Goal: Transaction & Acquisition: Purchase product/service

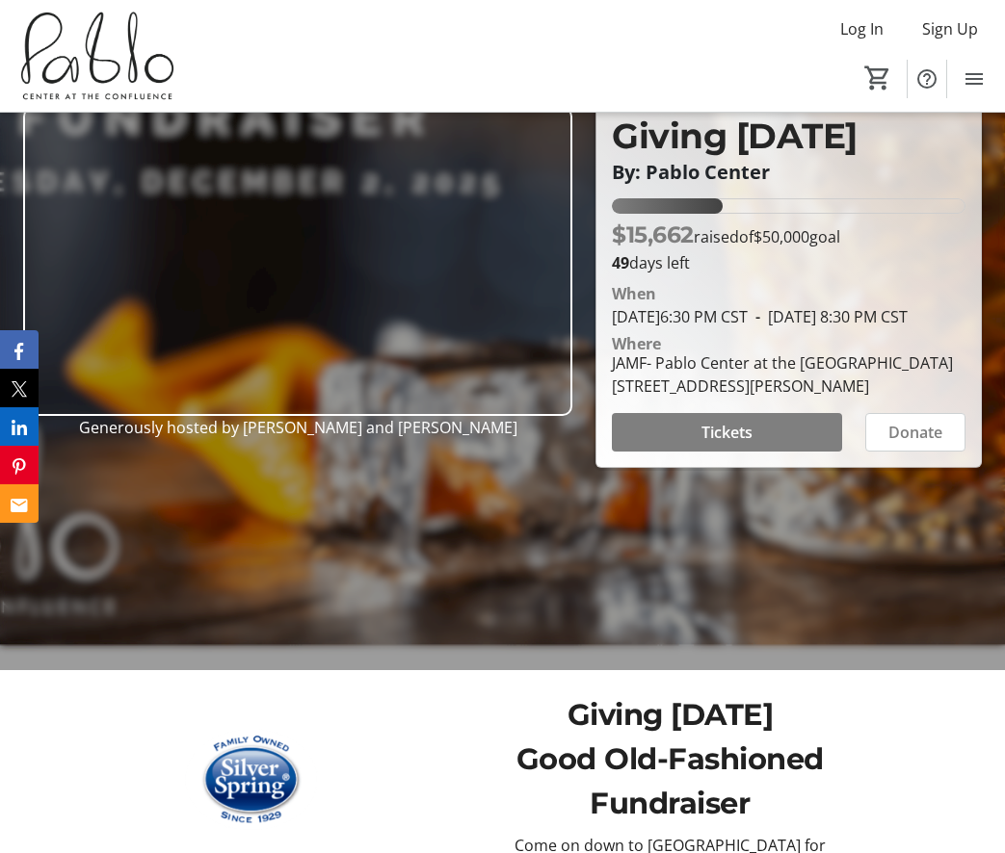
scroll to position [277, 0]
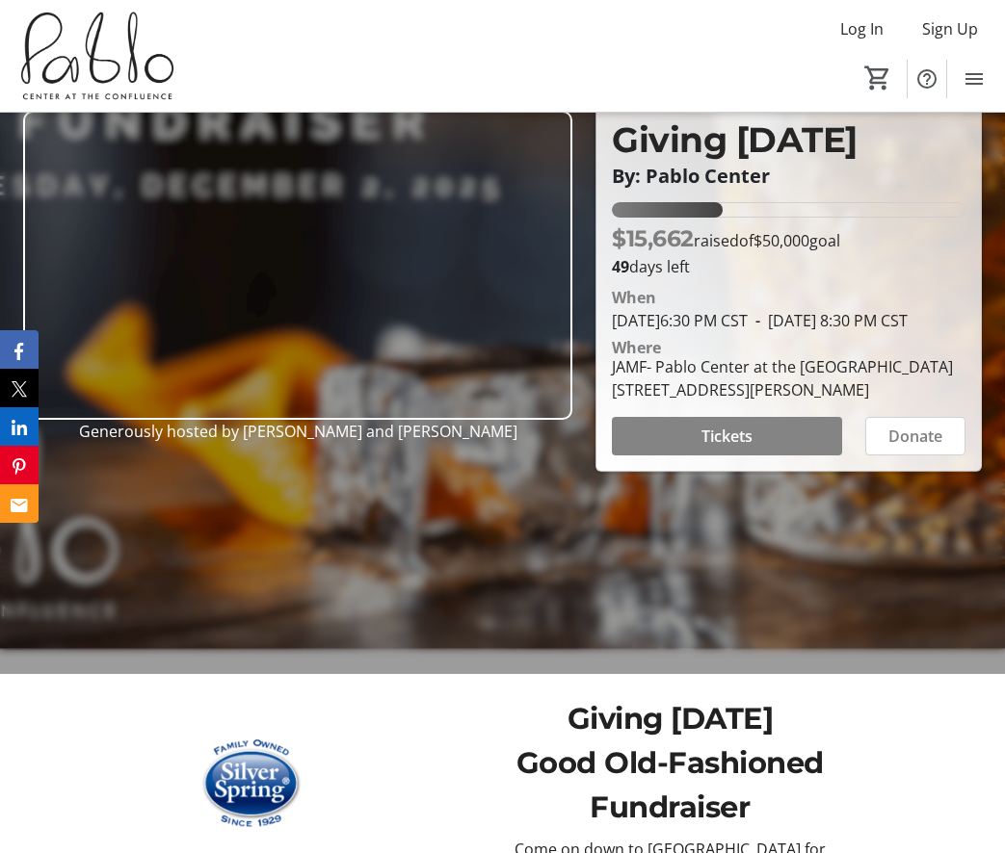
click at [759, 448] on span at bounding box center [727, 436] width 230 height 46
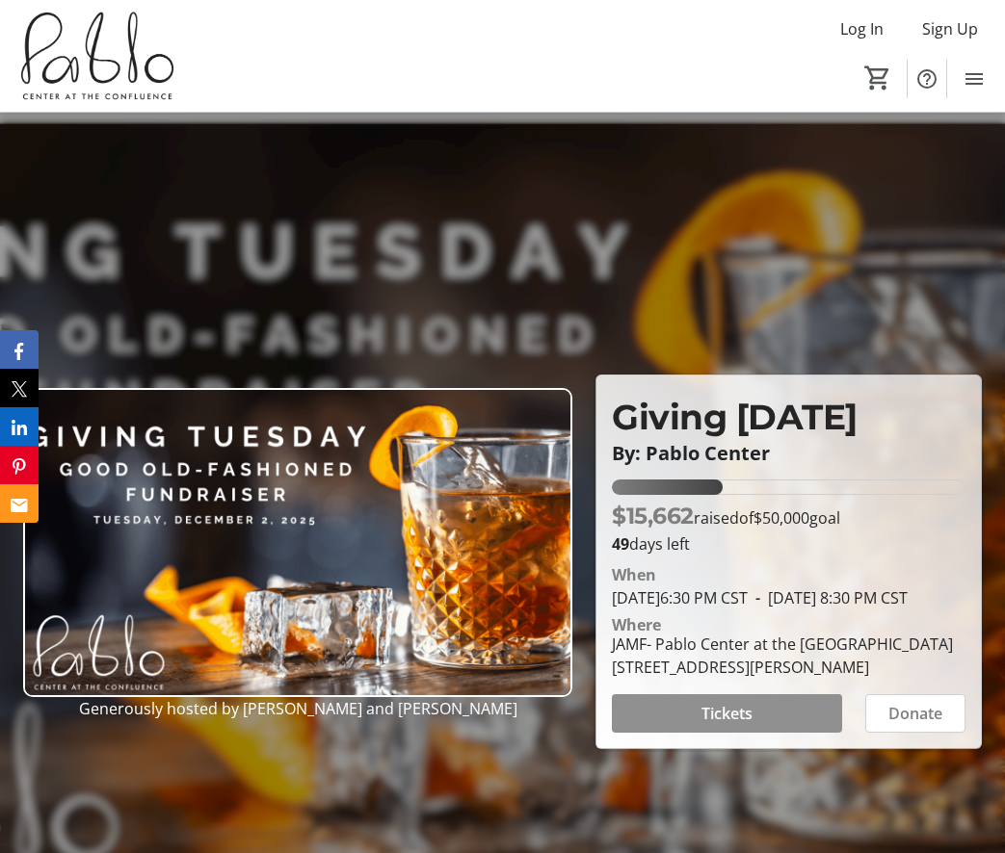
click at [767, 725] on span at bounding box center [727, 714] width 230 height 46
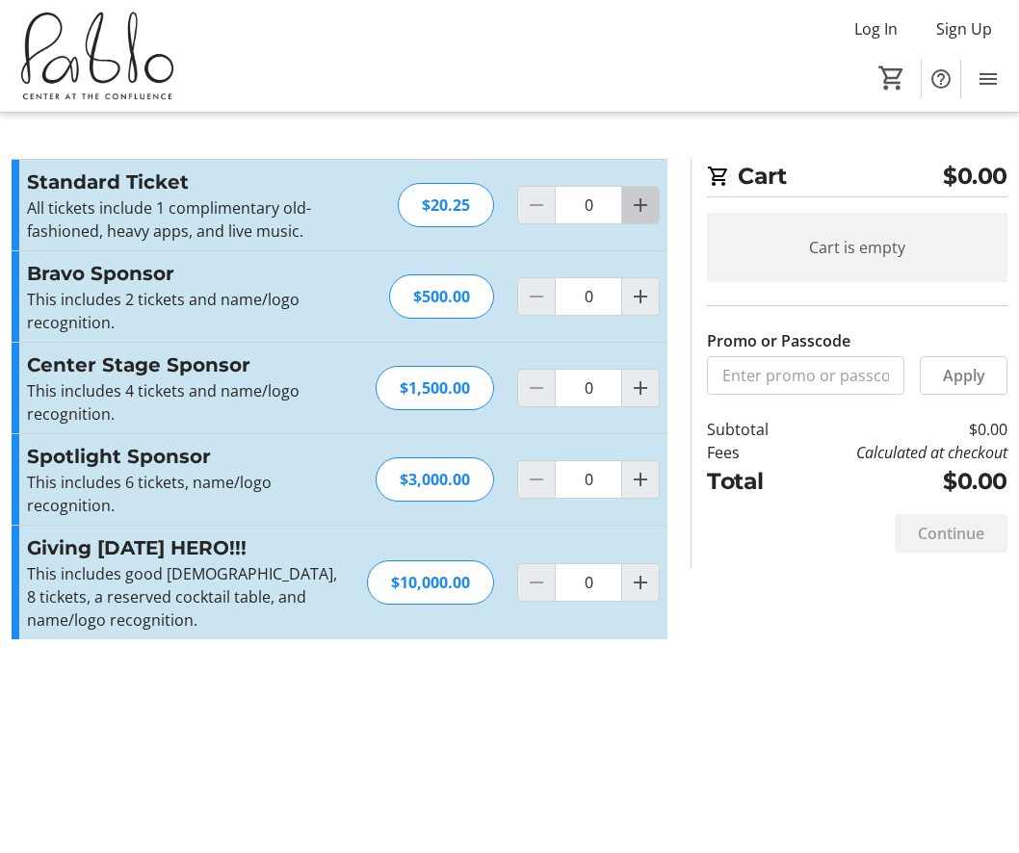
click at [637, 205] on mat-icon "Increment by one" at bounding box center [640, 205] width 23 height 23
type input "2"
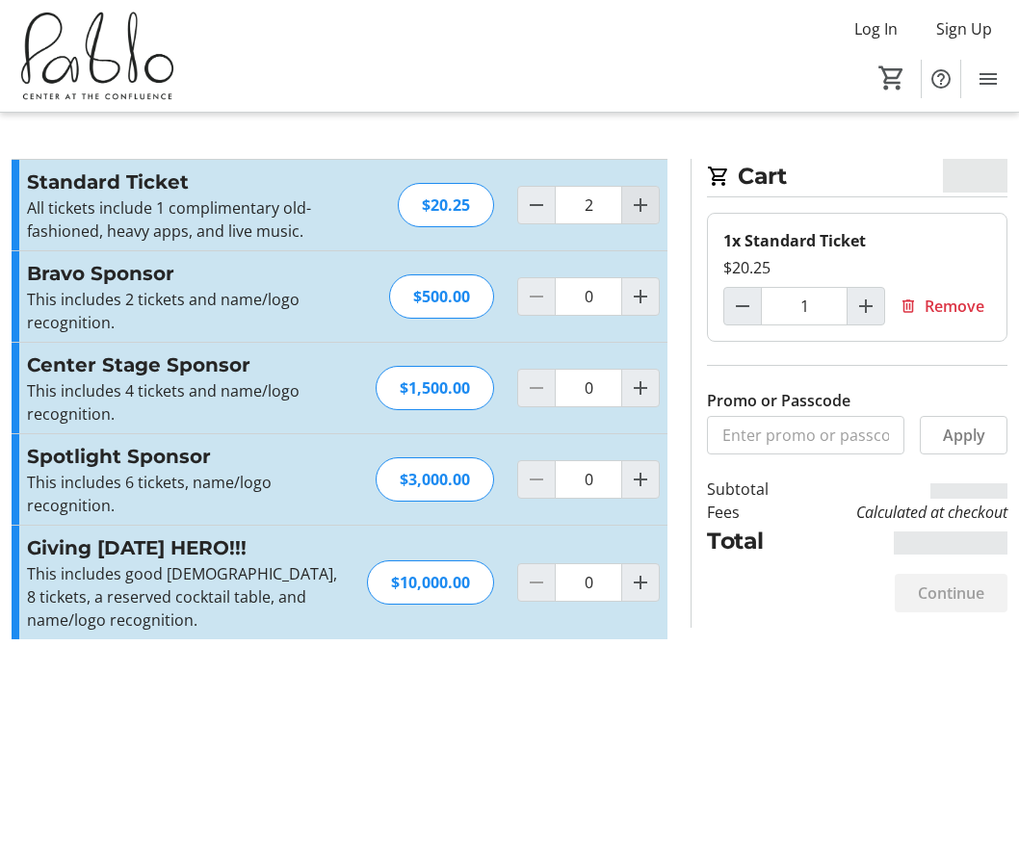
type input "2"
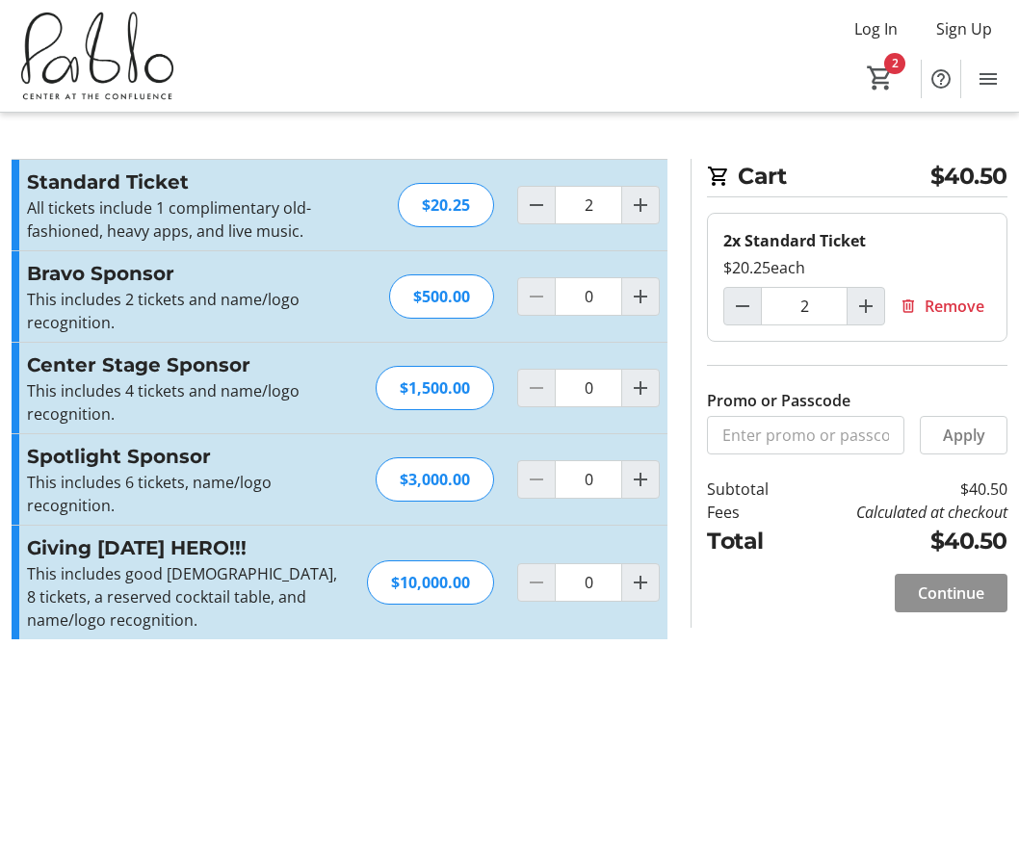
click at [973, 596] on span "Continue" at bounding box center [951, 593] width 66 height 23
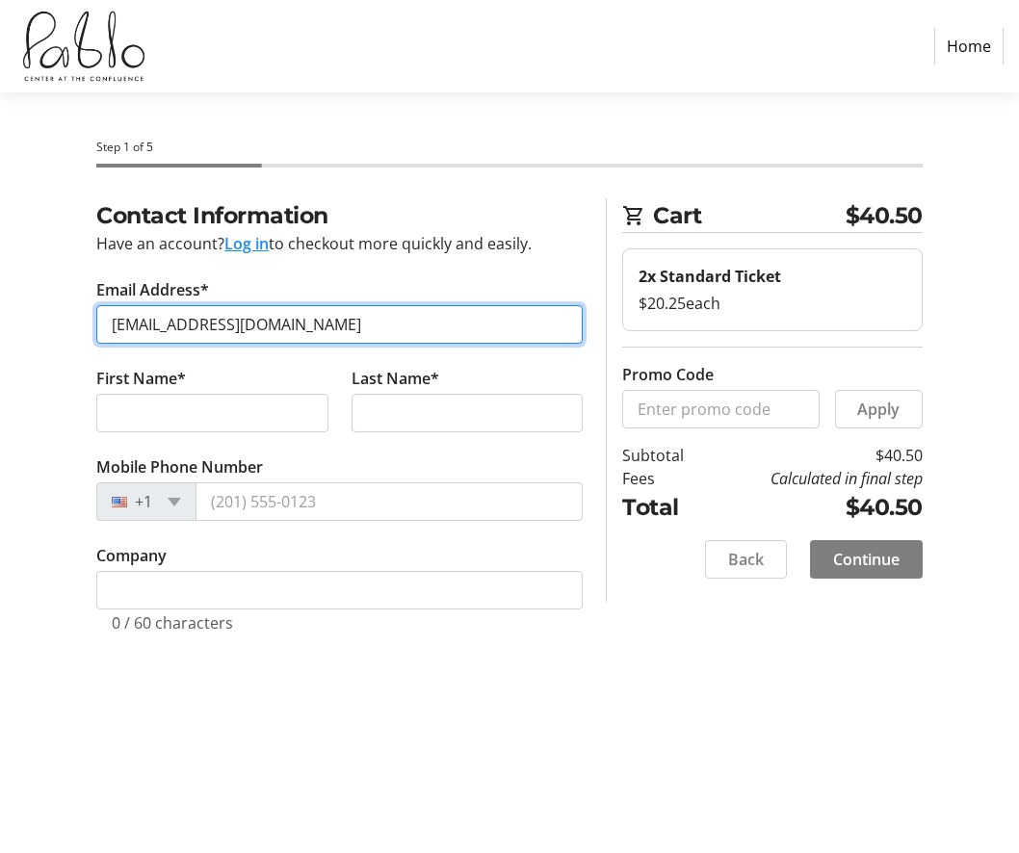
type input "[EMAIL_ADDRESS][DOMAIN_NAME]"
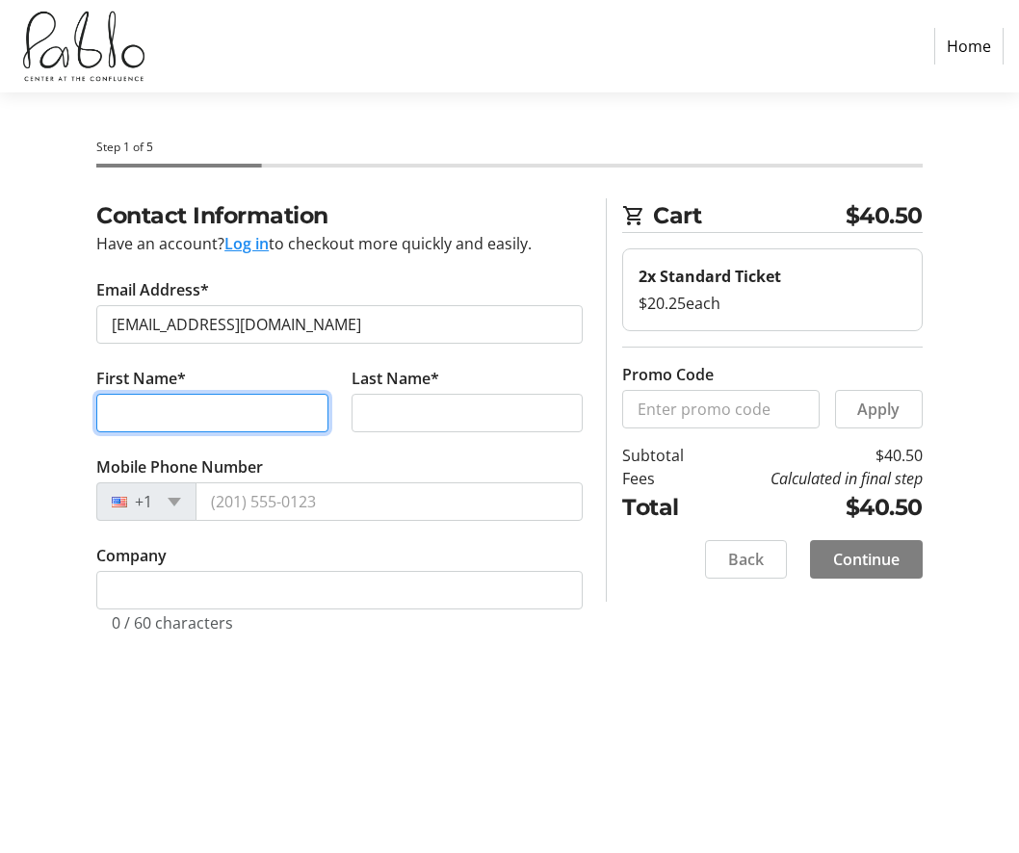
click at [294, 417] on input "First Name*" at bounding box center [212, 413] width 232 height 39
click at [275, 408] on input "First Name*" at bounding box center [212, 413] width 232 height 39
type input "[PERSON_NAME]"
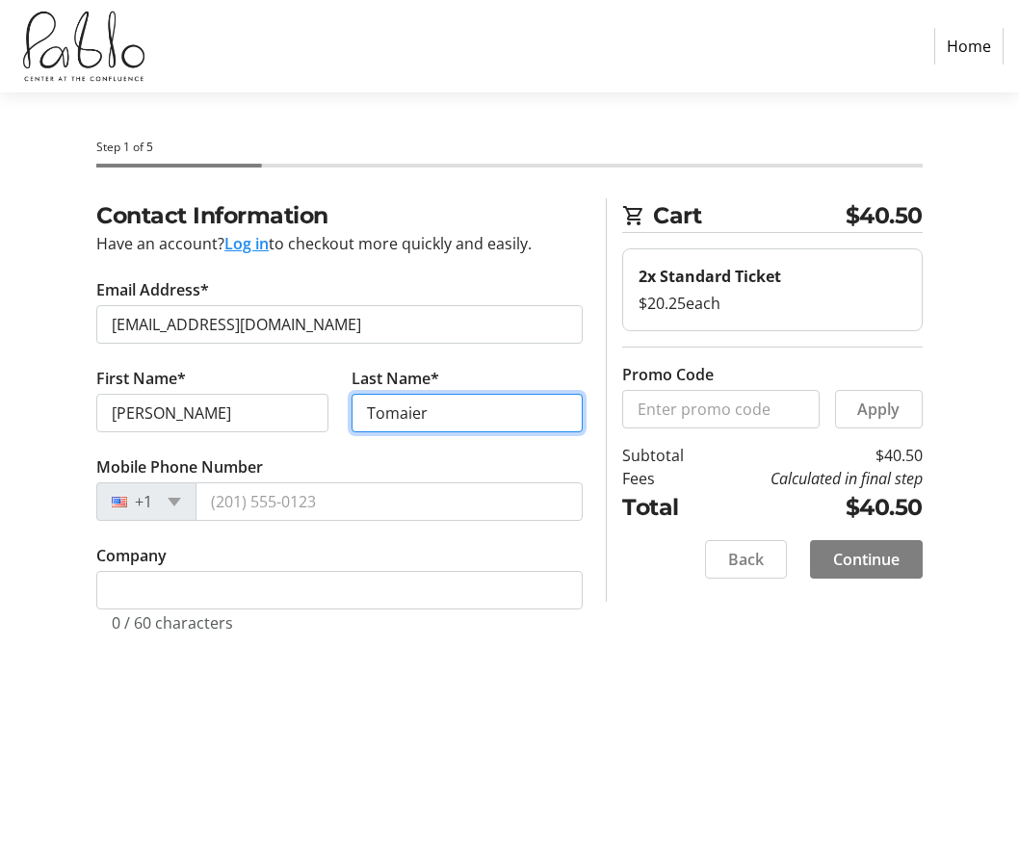
type input "Tomaier"
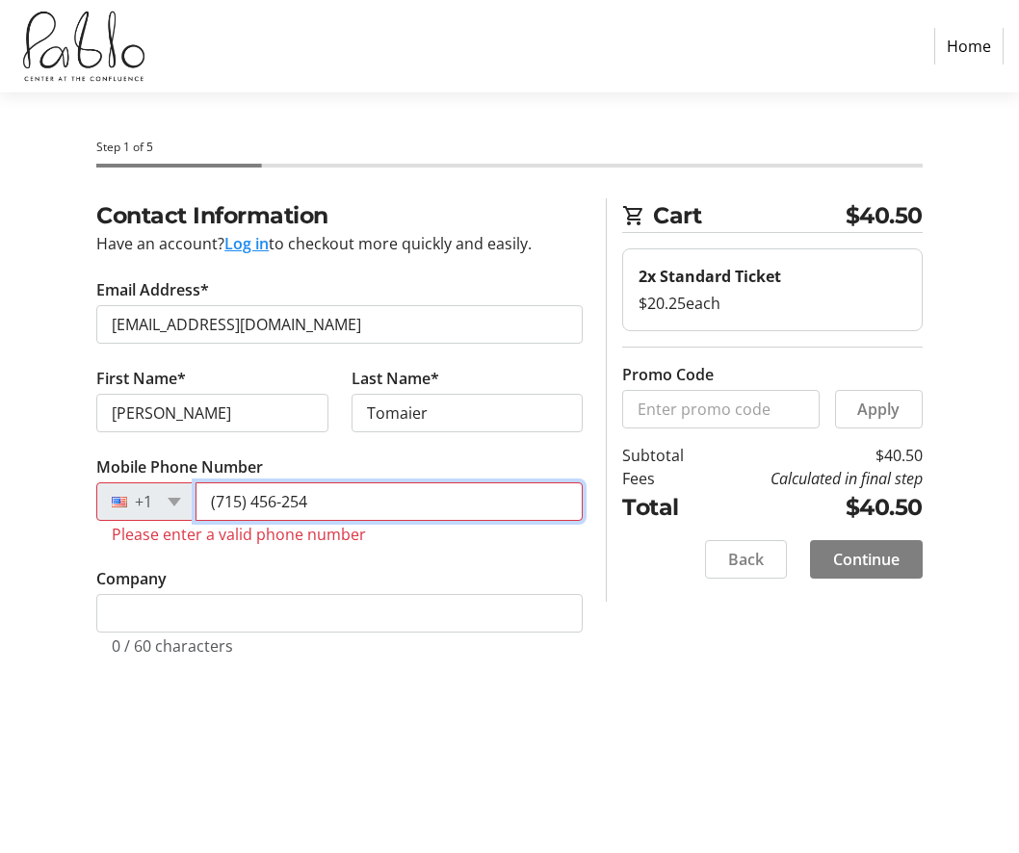
click at [377, 515] on input "(715) 456-254" at bounding box center [389, 502] width 387 height 39
drag, startPoint x: 379, startPoint y: 513, endPoint x: 29, endPoint y: 505, distance: 350.7
click at [33, 499] on div "Contact Information Have an account? Log in to checkout more quickly and easily…" at bounding box center [509, 450] width 1019 height 504
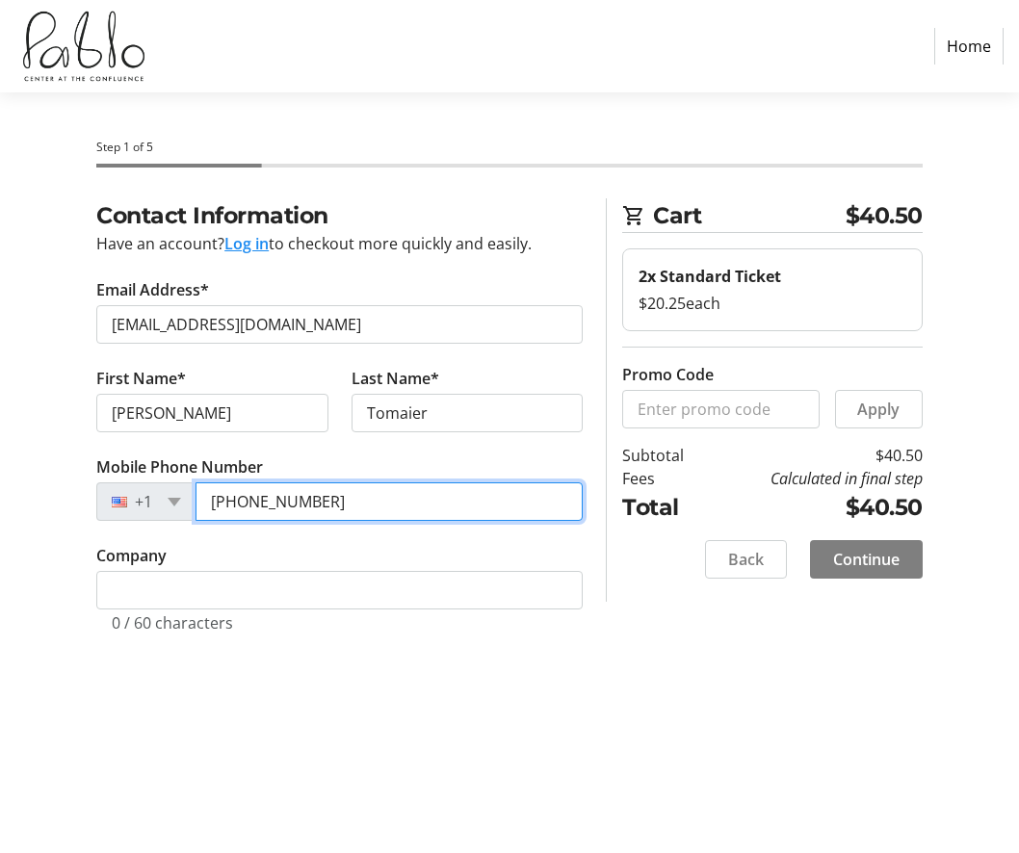
type input "[PHONE_NUMBER]"
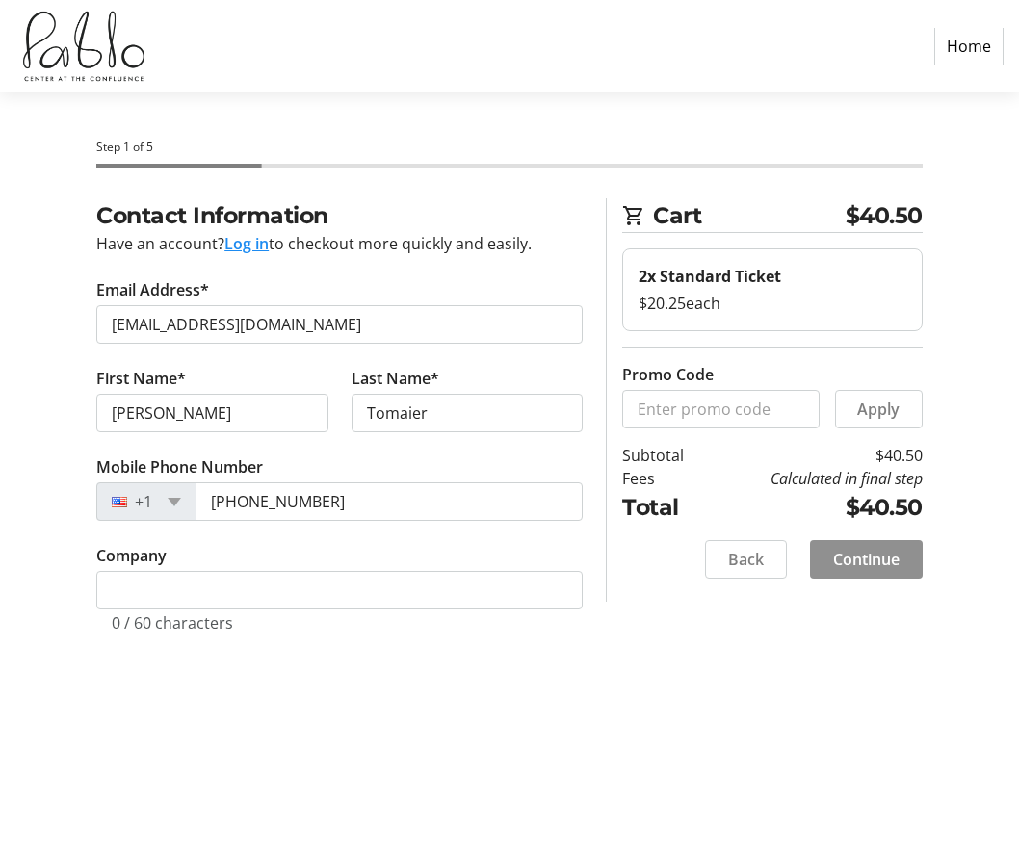
click at [876, 560] on span "Continue" at bounding box center [866, 559] width 66 height 23
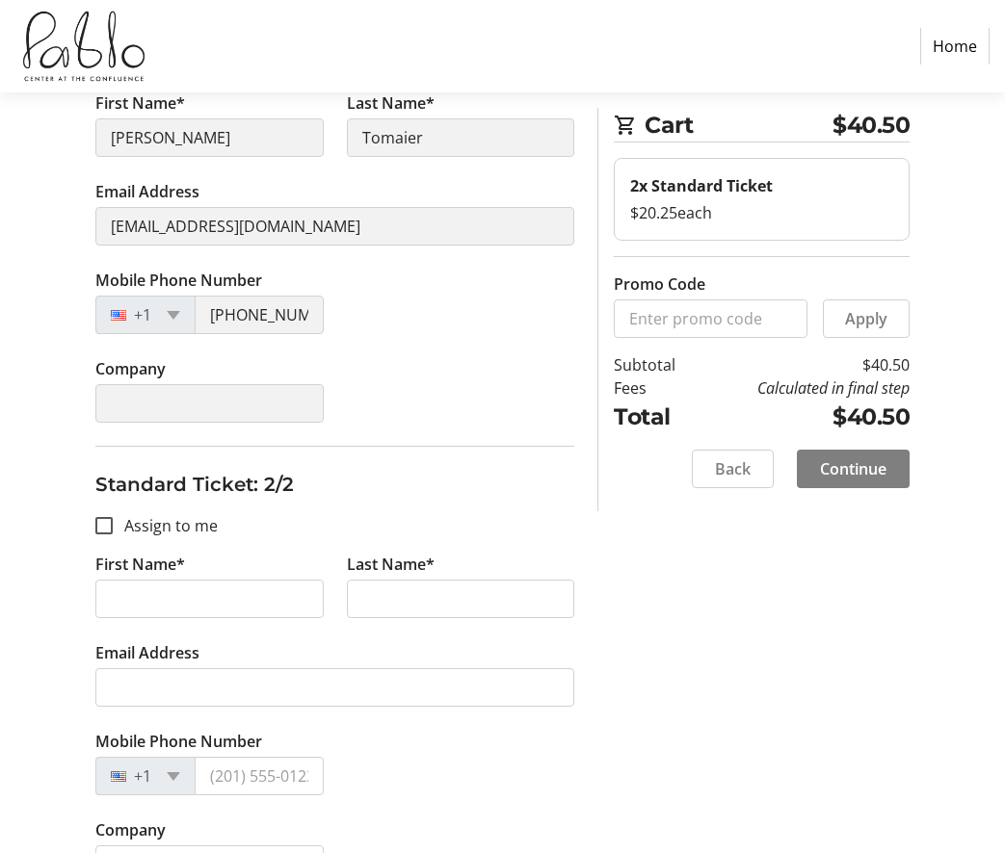
scroll to position [381, 0]
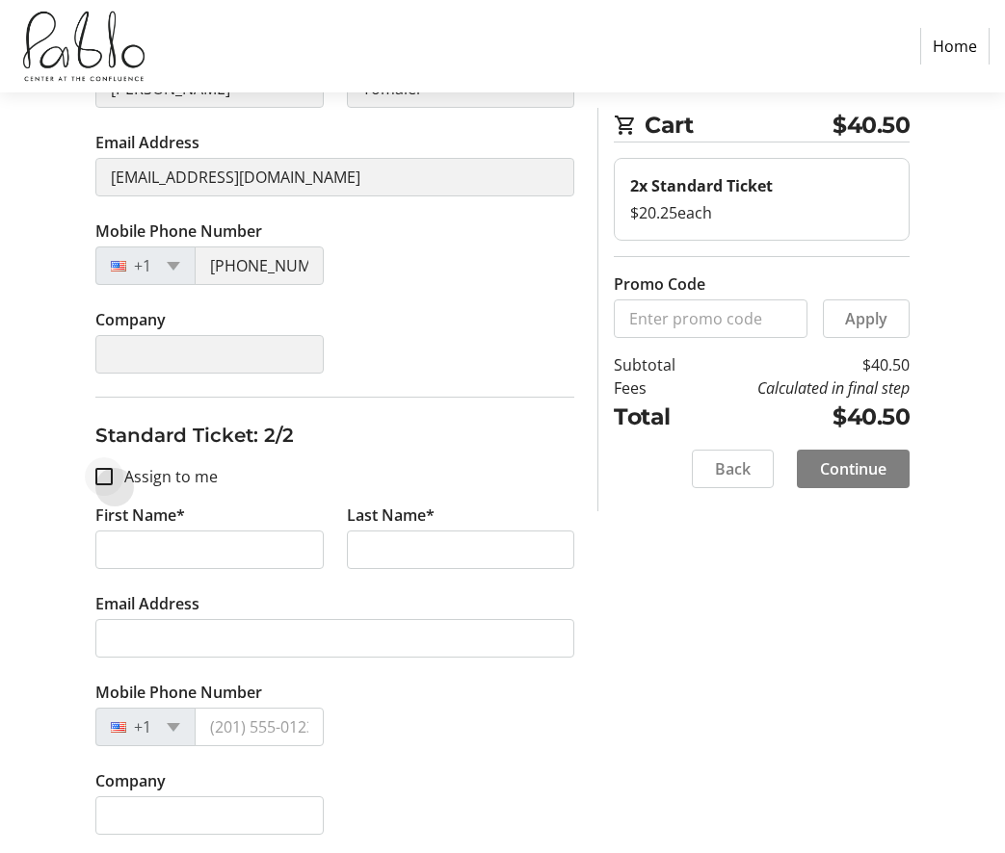
click at [110, 486] on div at bounding box center [104, 477] width 46 height 46
checkbox input "true"
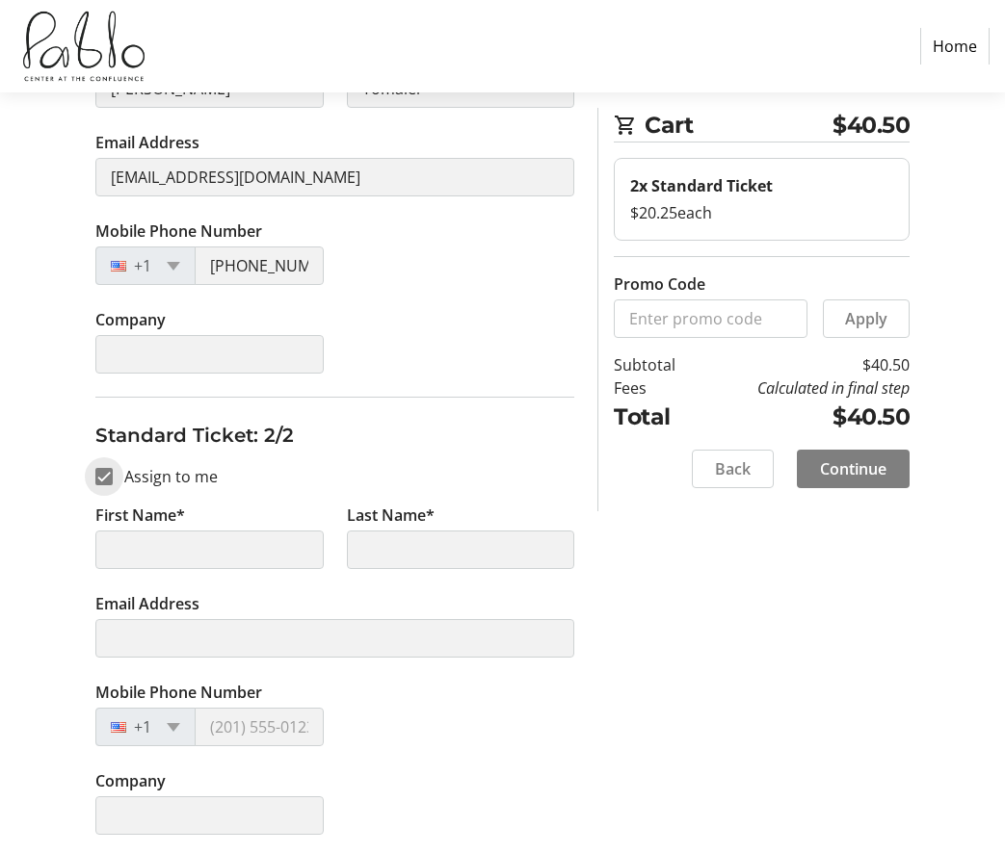
type input "[PERSON_NAME]"
type input "Tomaier"
type input "[EMAIL_ADDRESS][DOMAIN_NAME]"
type input "[PHONE_NUMBER]"
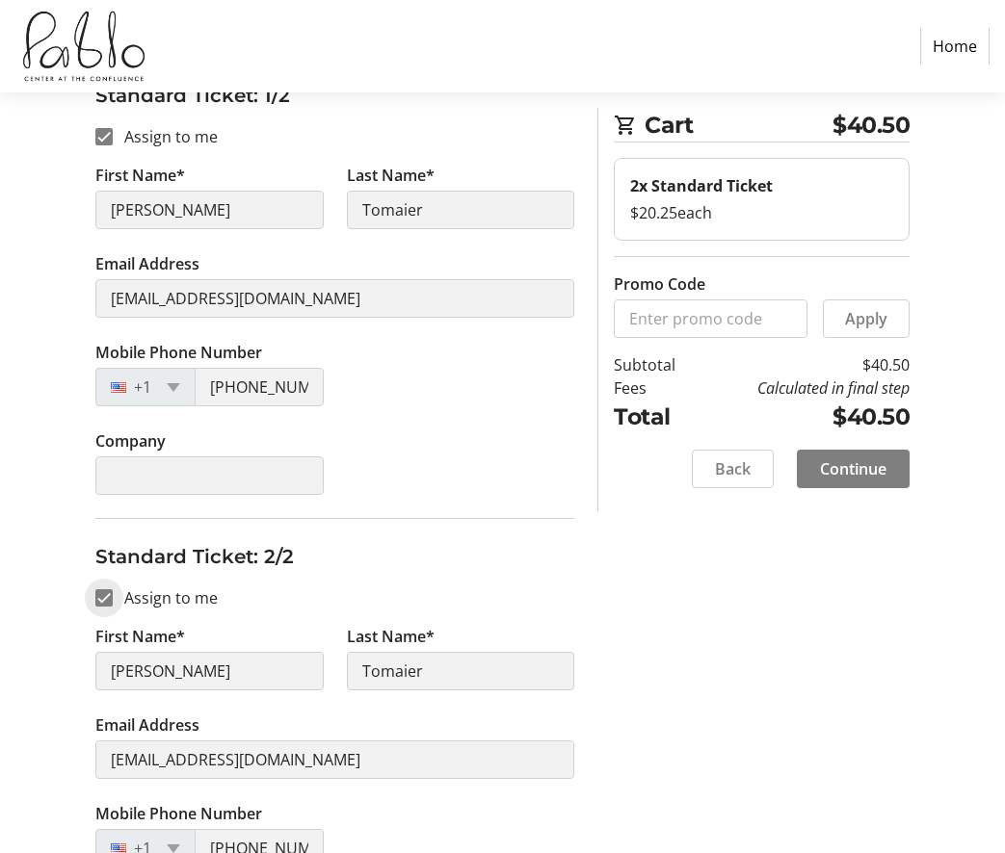
scroll to position [116, 0]
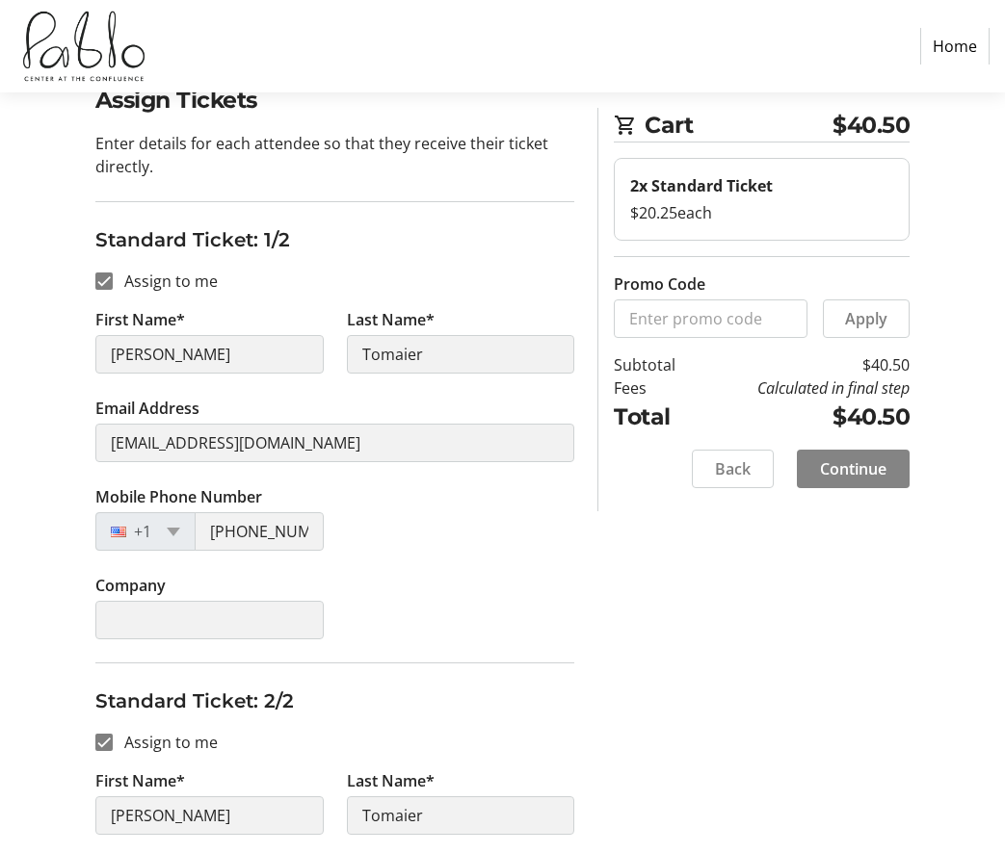
click at [881, 460] on span "Continue" at bounding box center [853, 469] width 66 height 23
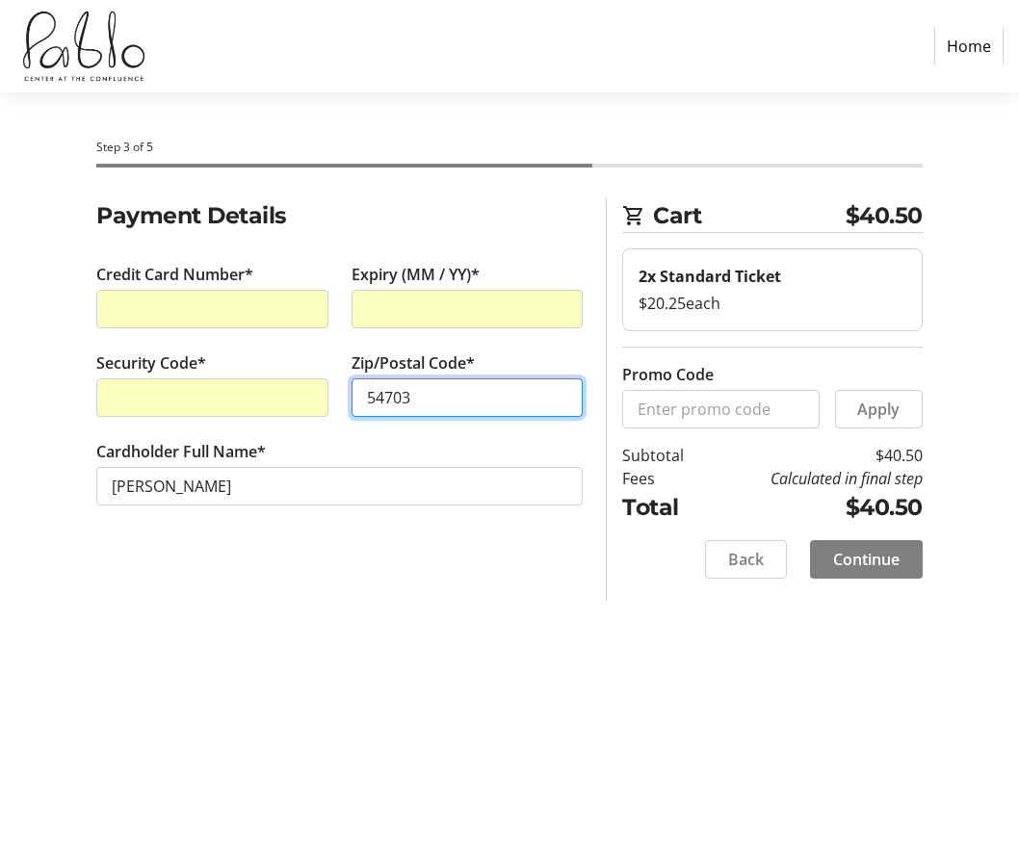
type input "54703"
click at [897, 566] on span "Continue" at bounding box center [866, 559] width 66 height 23
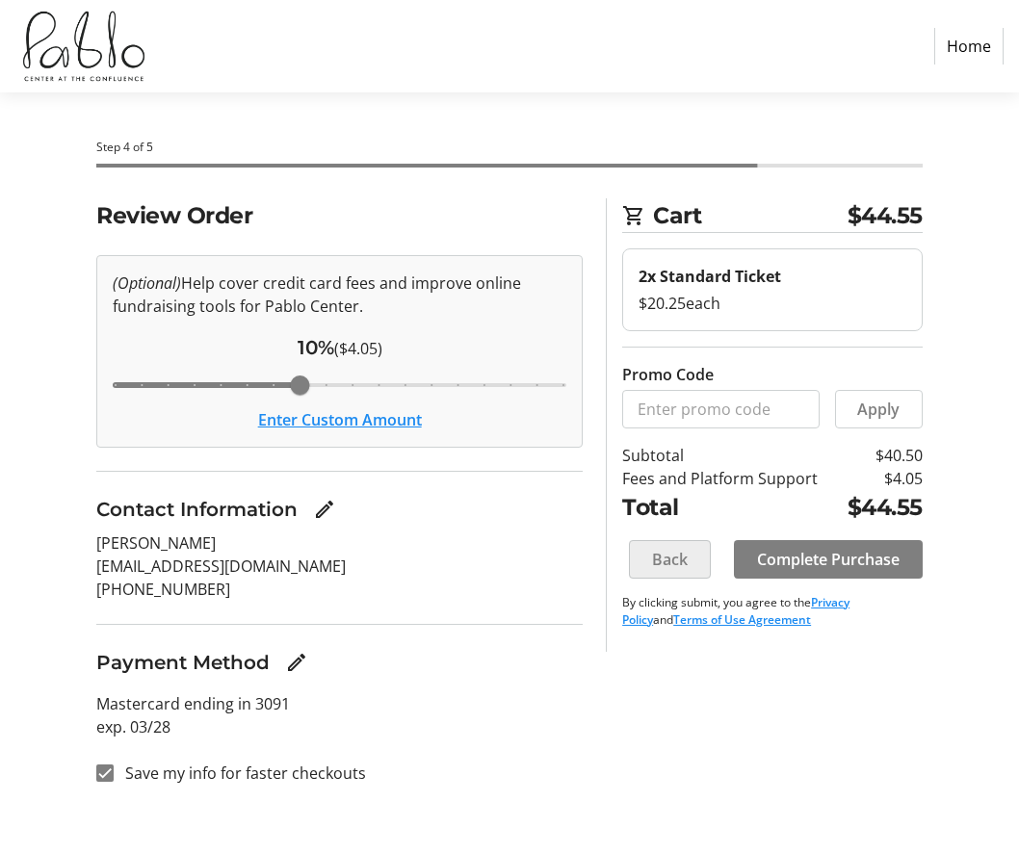
click at [668, 554] on span "Back" at bounding box center [670, 559] width 36 height 23
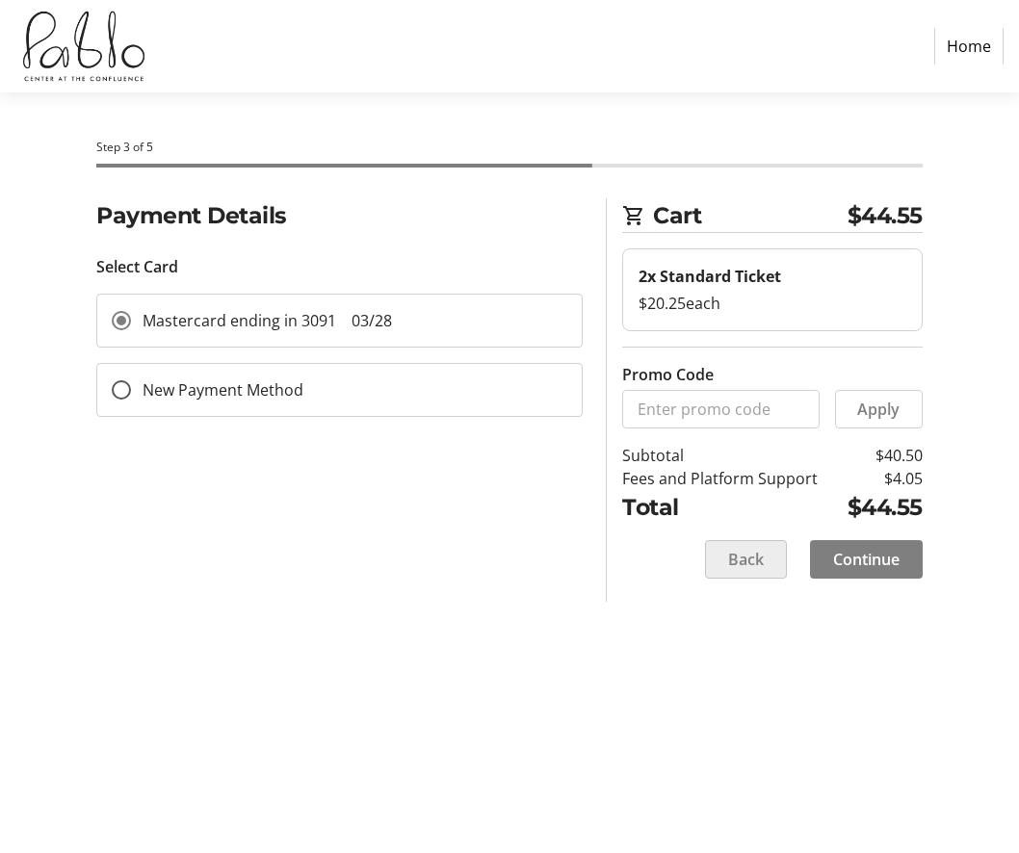
click at [742, 563] on span "Back" at bounding box center [746, 559] width 36 height 23
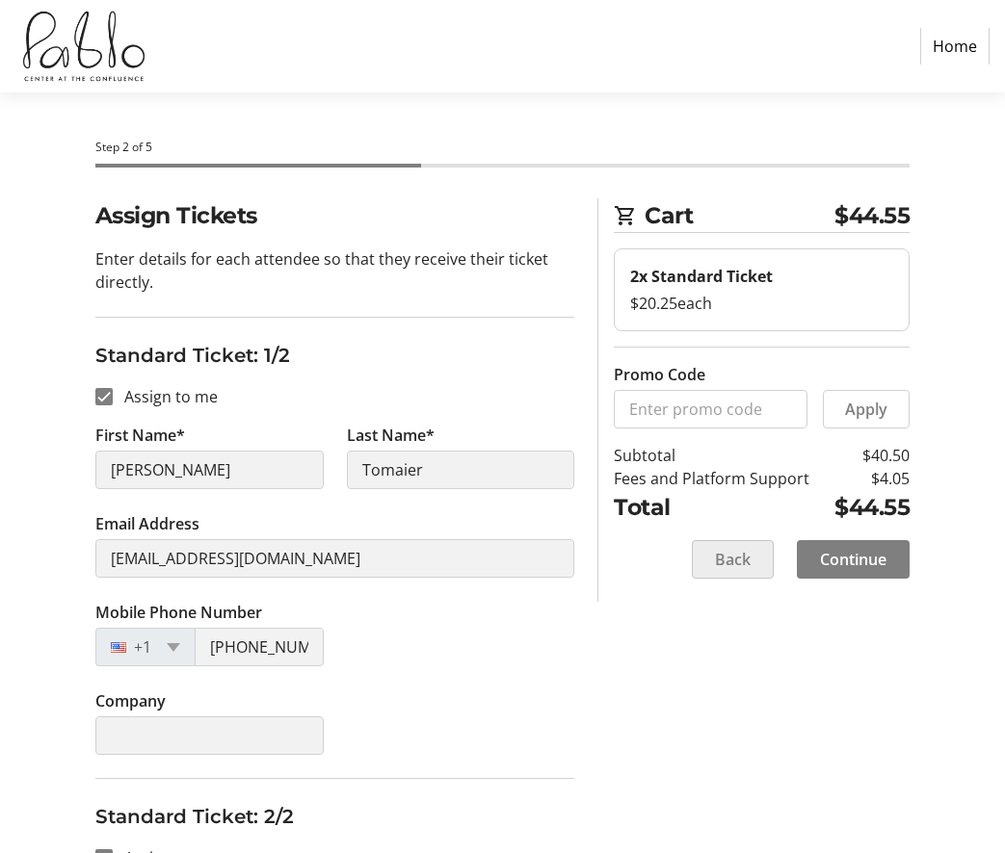
click at [742, 563] on span "Back" at bounding box center [733, 559] width 36 height 23
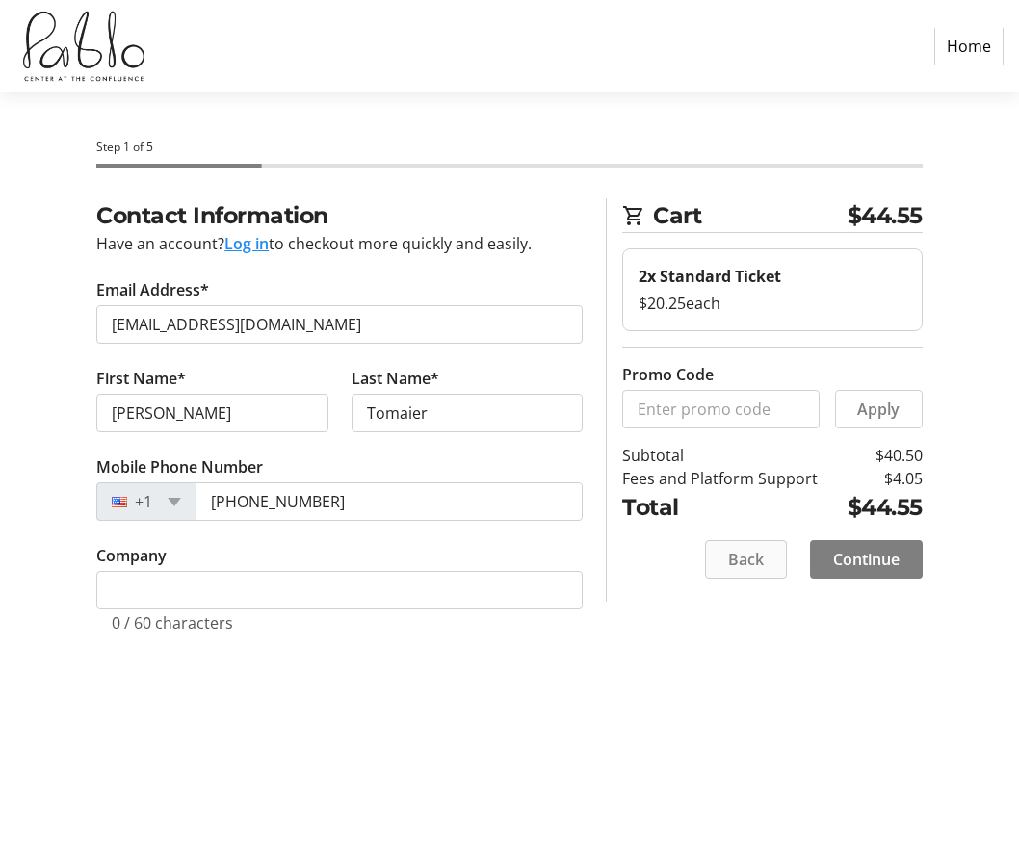
click at [742, 563] on span "Back" at bounding box center [746, 559] width 36 height 23
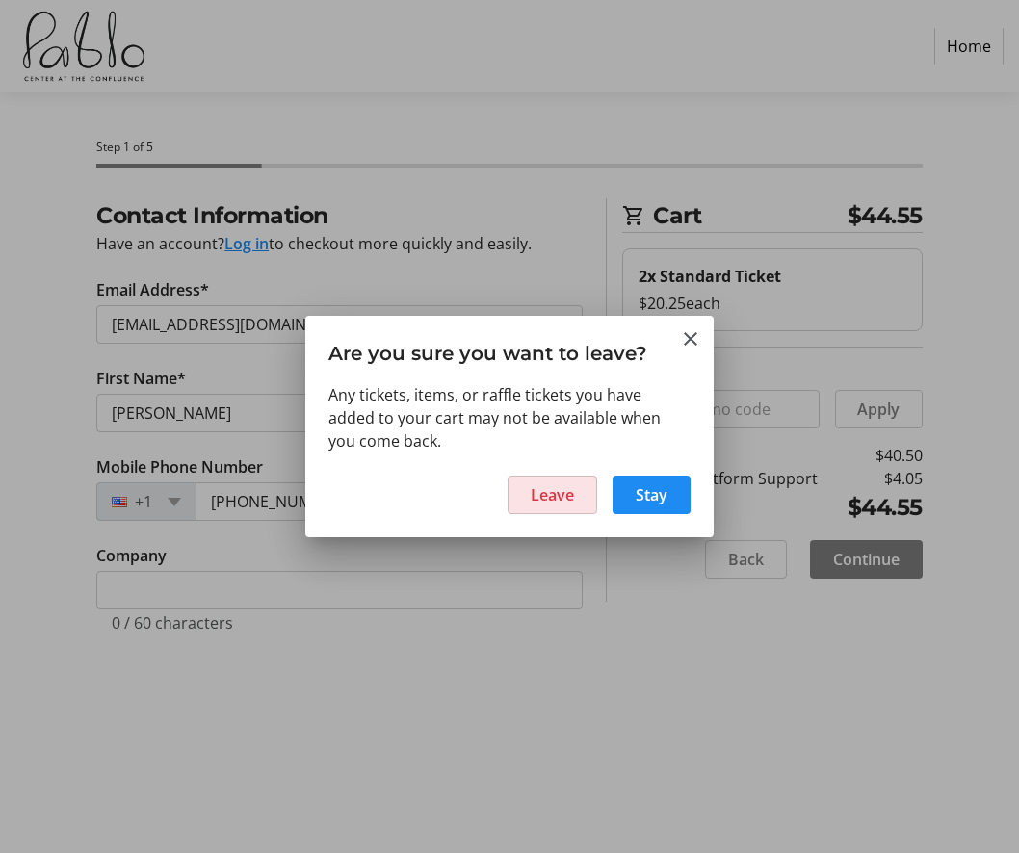
click at [551, 499] on span "Leave" at bounding box center [552, 495] width 43 height 23
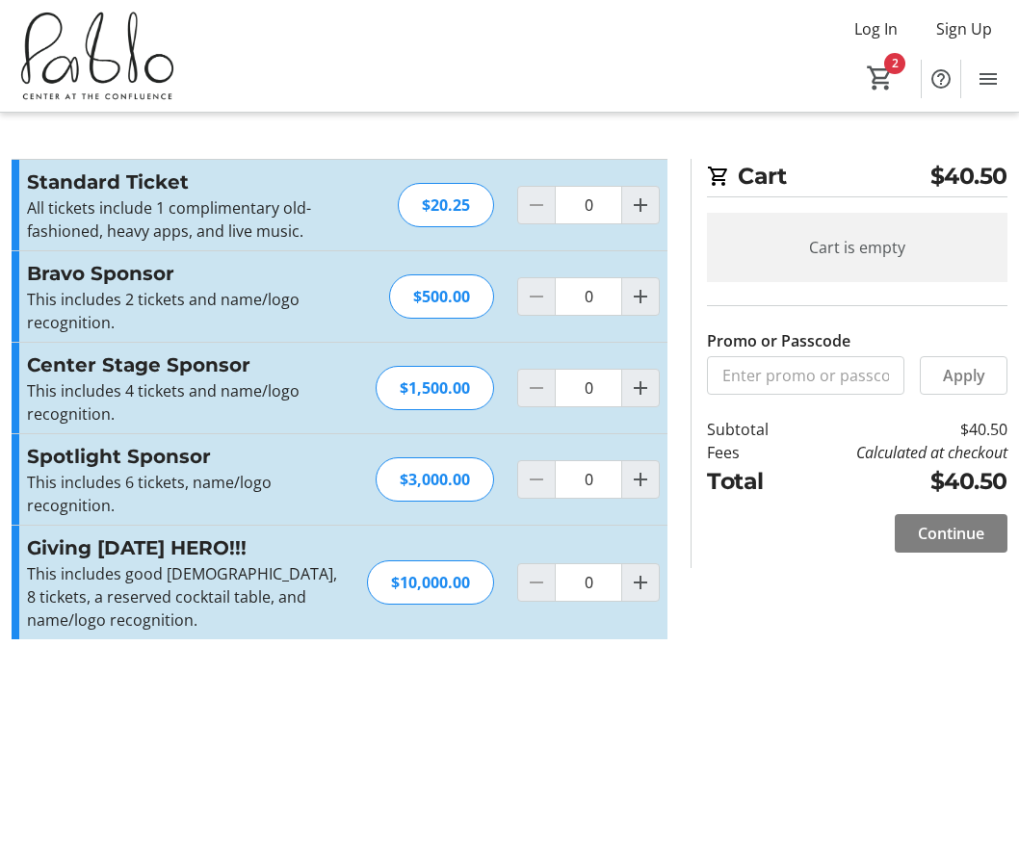
type input "2"
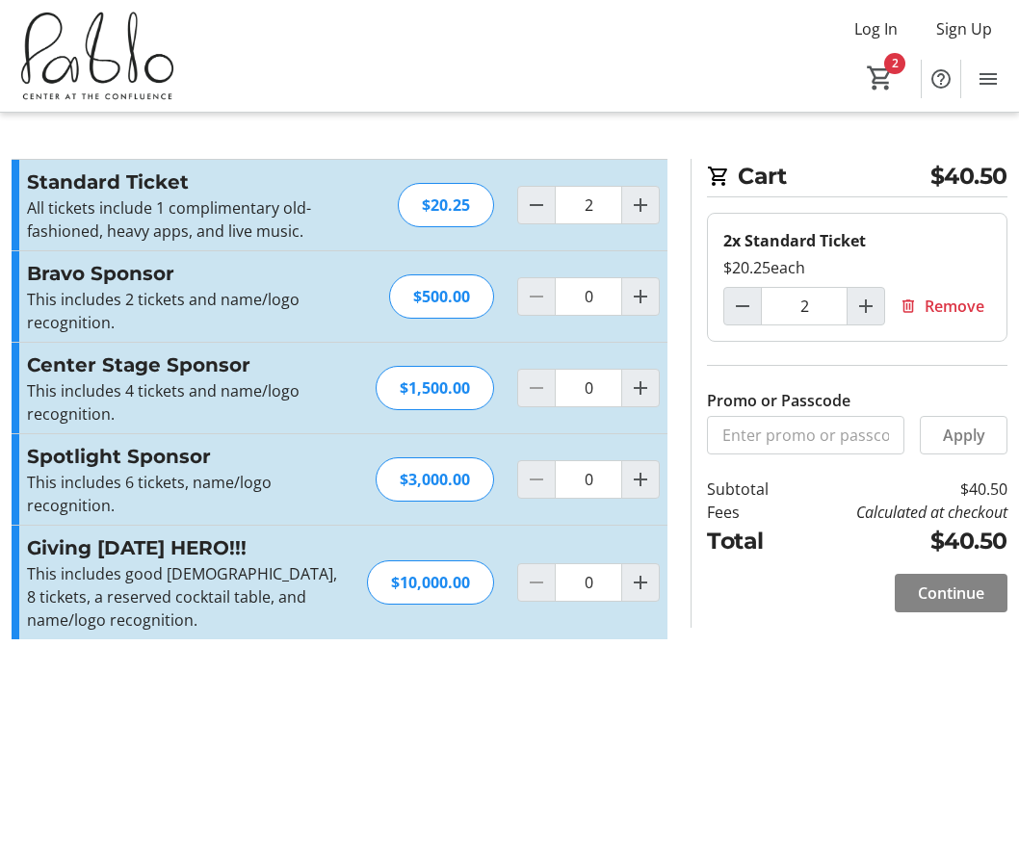
click at [972, 588] on span "Continue" at bounding box center [951, 593] width 66 height 23
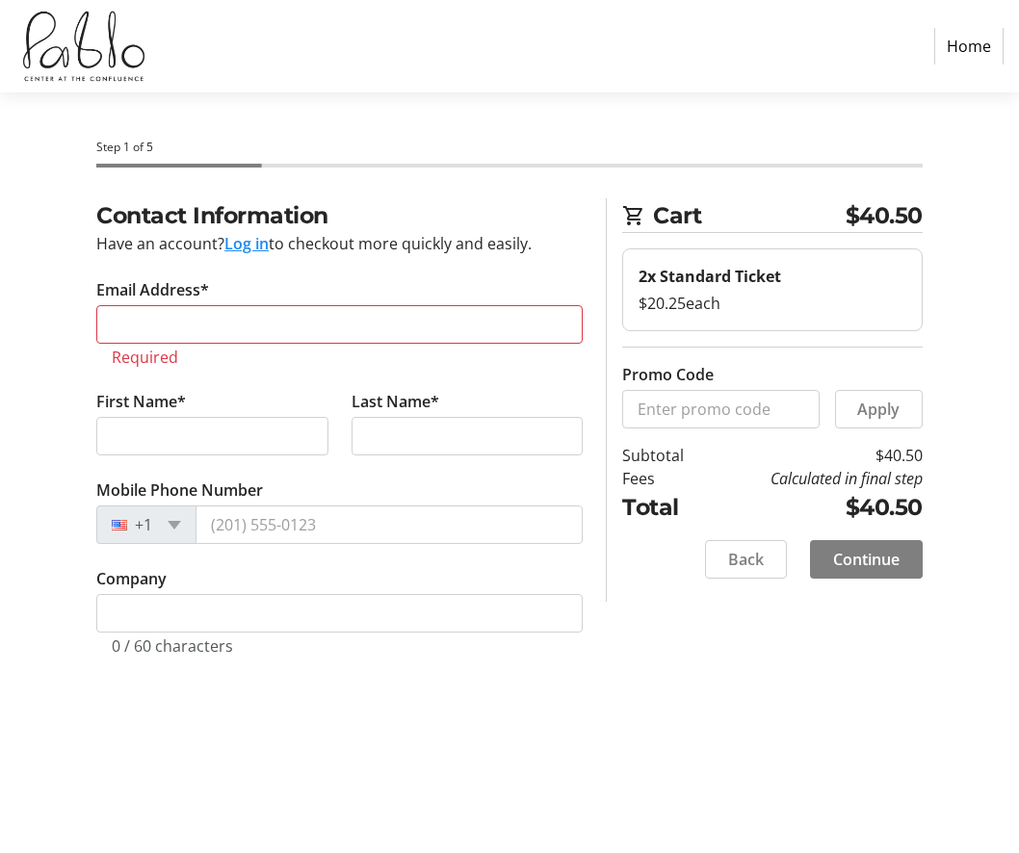
click at [250, 245] on button "Log in" at bounding box center [246, 243] width 44 height 23
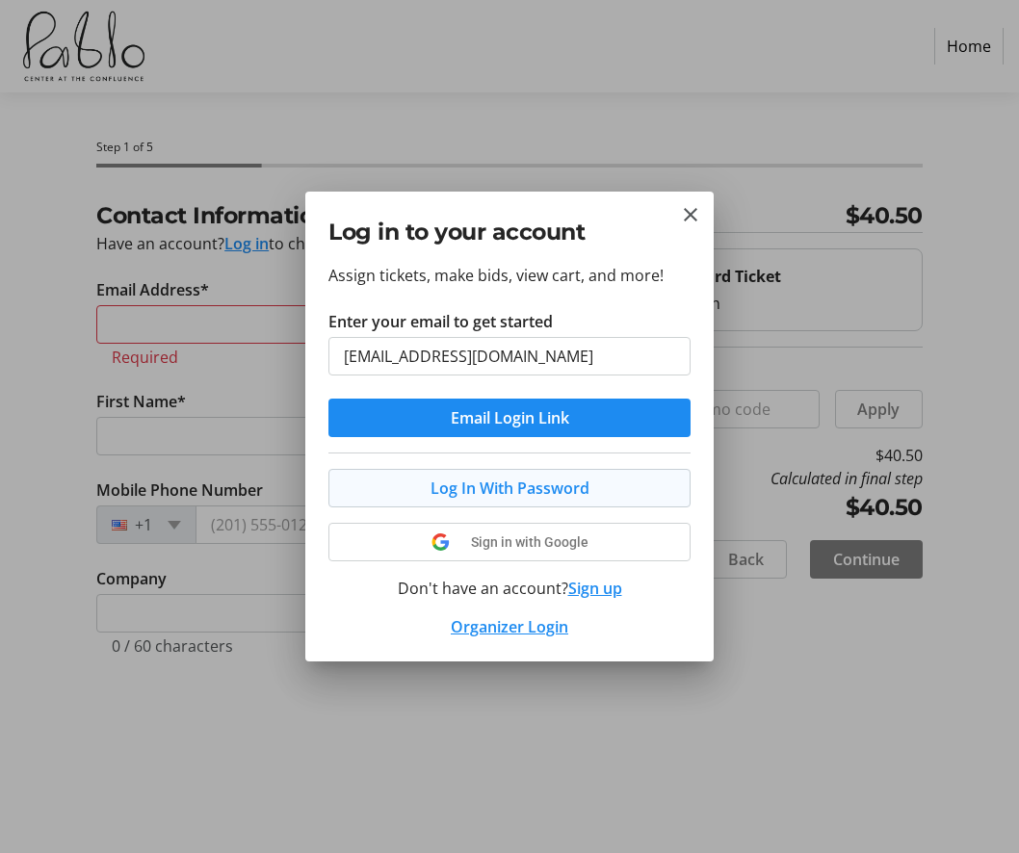
type input "[EMAIL_ADDRESS][DOMAIN_NAME]"
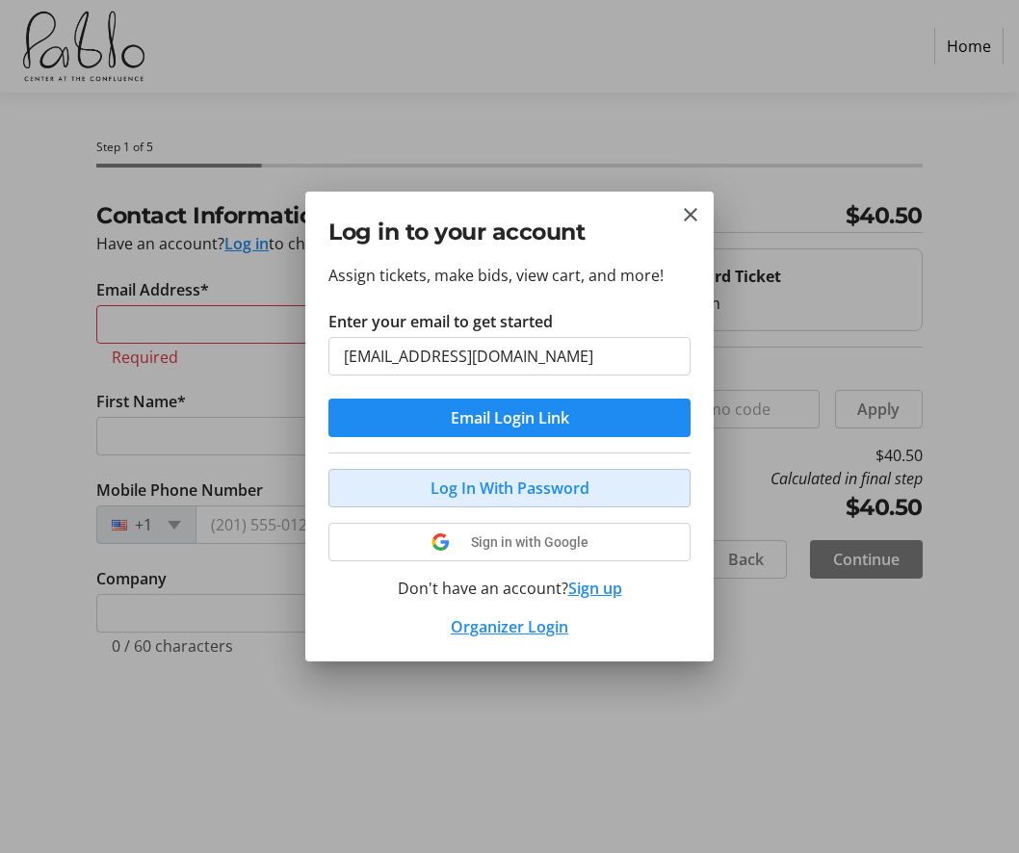
click at [569, 492] on span "Log In With Password" at bounding box center [510, 488] width 159 height 23
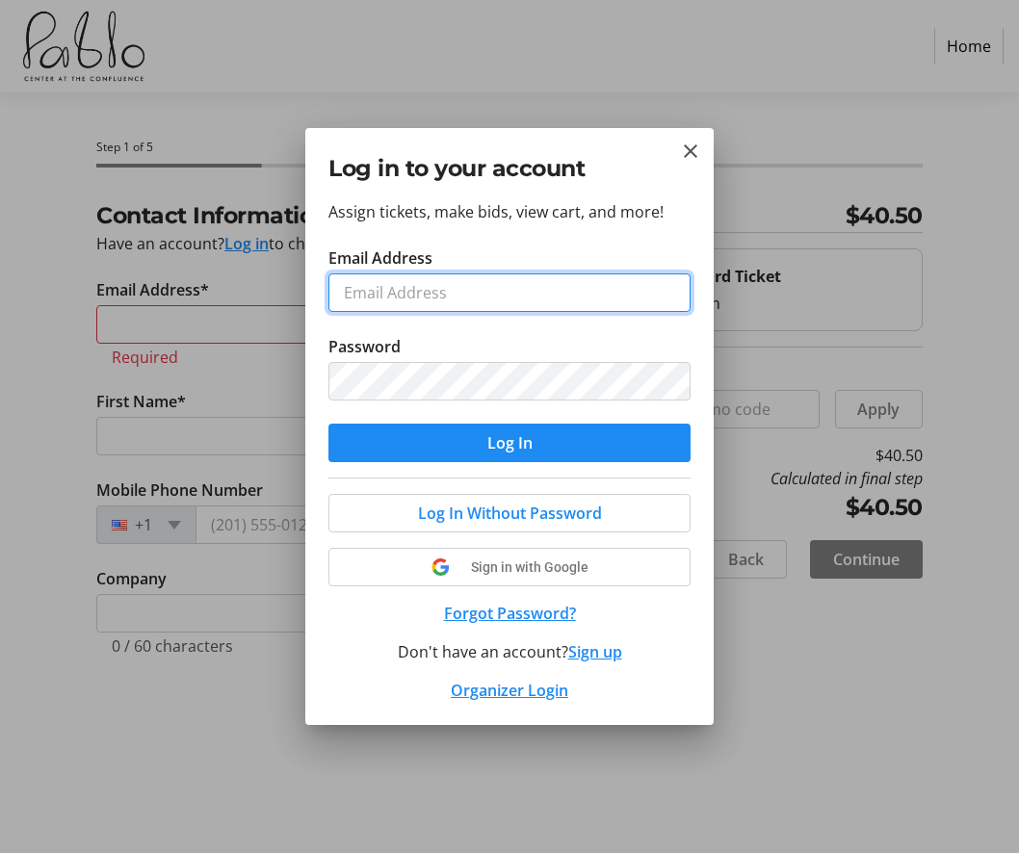
click at [669, 295] on input "Email Address" at bounding box center [509, 293] width 362 height 39
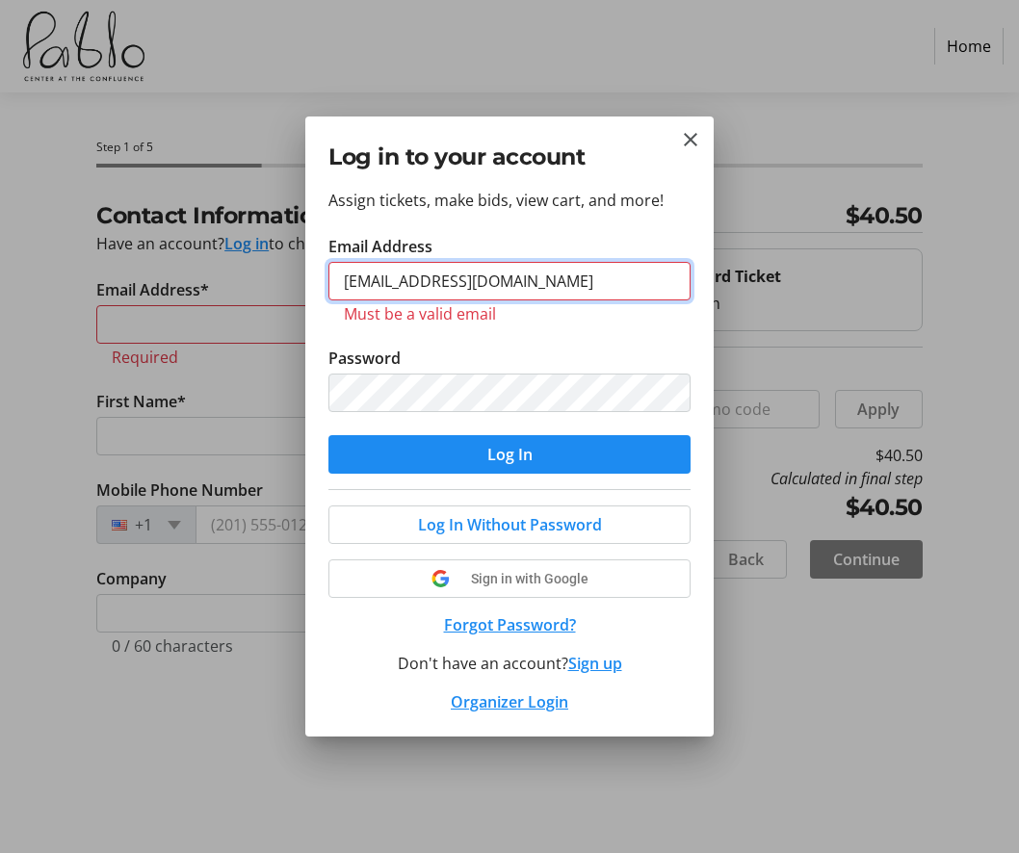
type input "[EMAIL_ADDRESS][DOMAIN_NAME]"
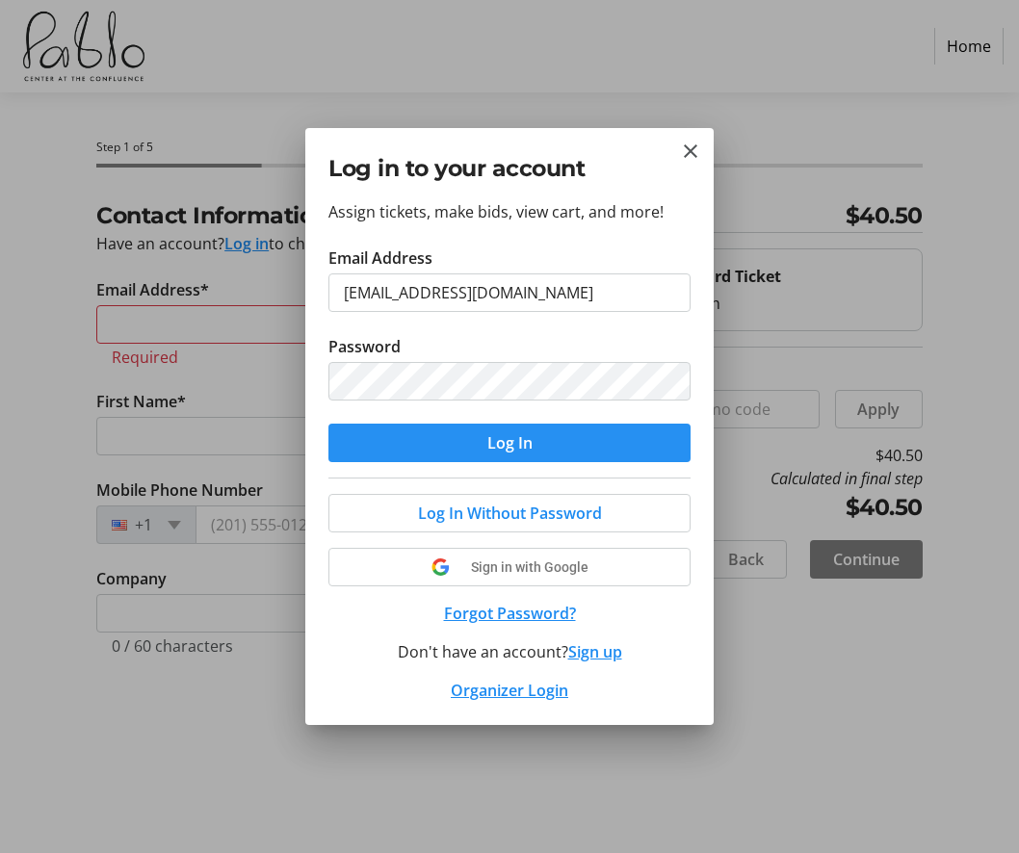
click at [585, 442] on span "submit" at bounding box center [509, 443] width 362 height 46
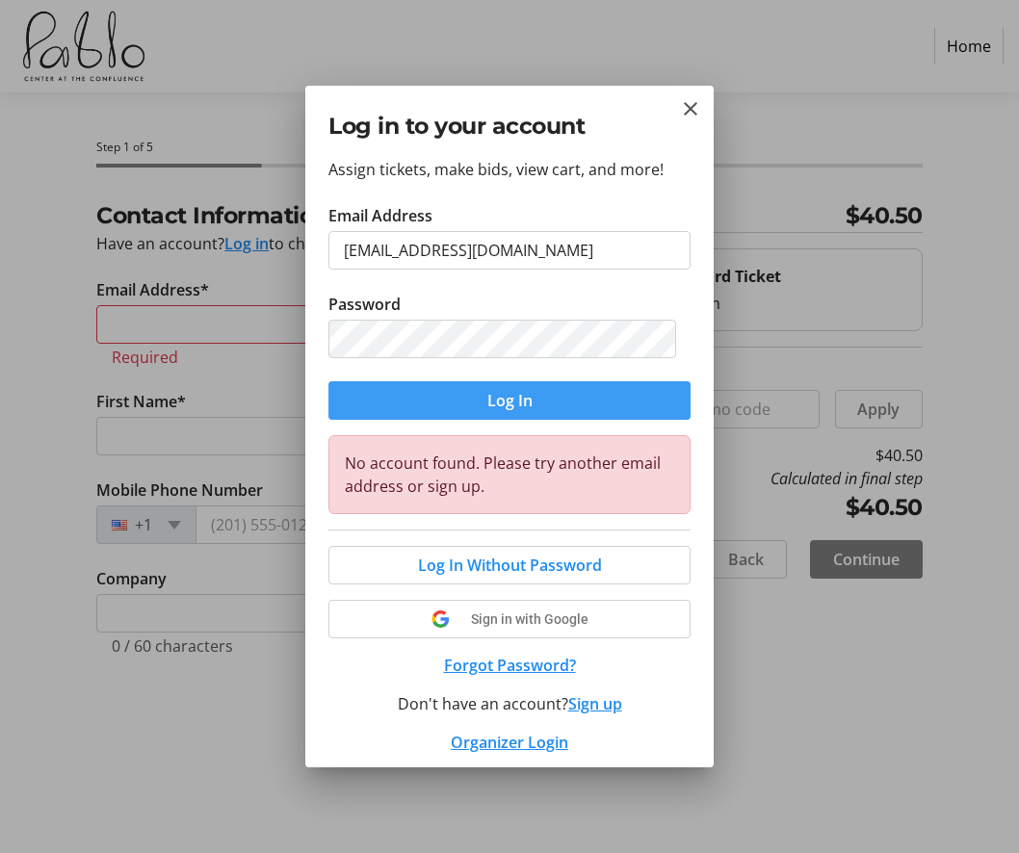
click at [538, 408] on span "submit" at bounding box center [509, 401] width 362 height 46
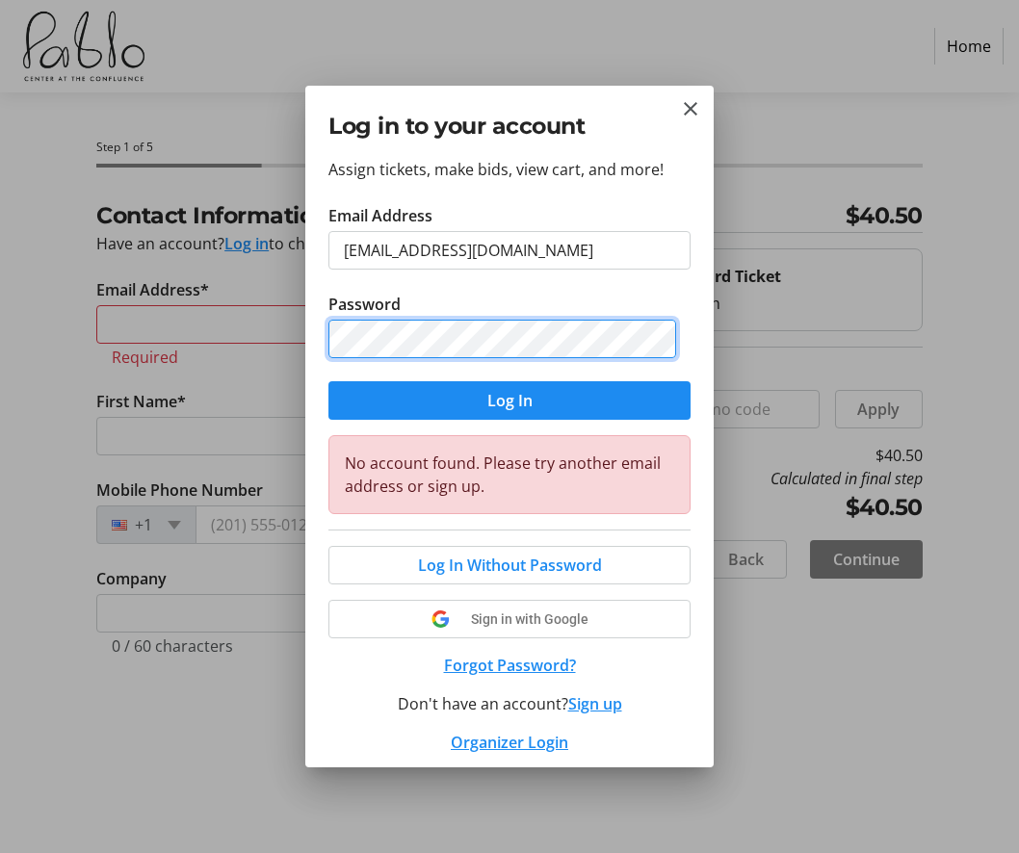
click at [293, 340] on div "Log in to your account Assign tickets, make bids, view cart, and more! Email Ad…" at bounding box center [509, 426] width 1019 height 853
click at [291, 311] on div "Log in to your account Assign tickets, make bids, view cart, and more! Email Ad…" at bounding box center [509, 426] width 1019 height 853
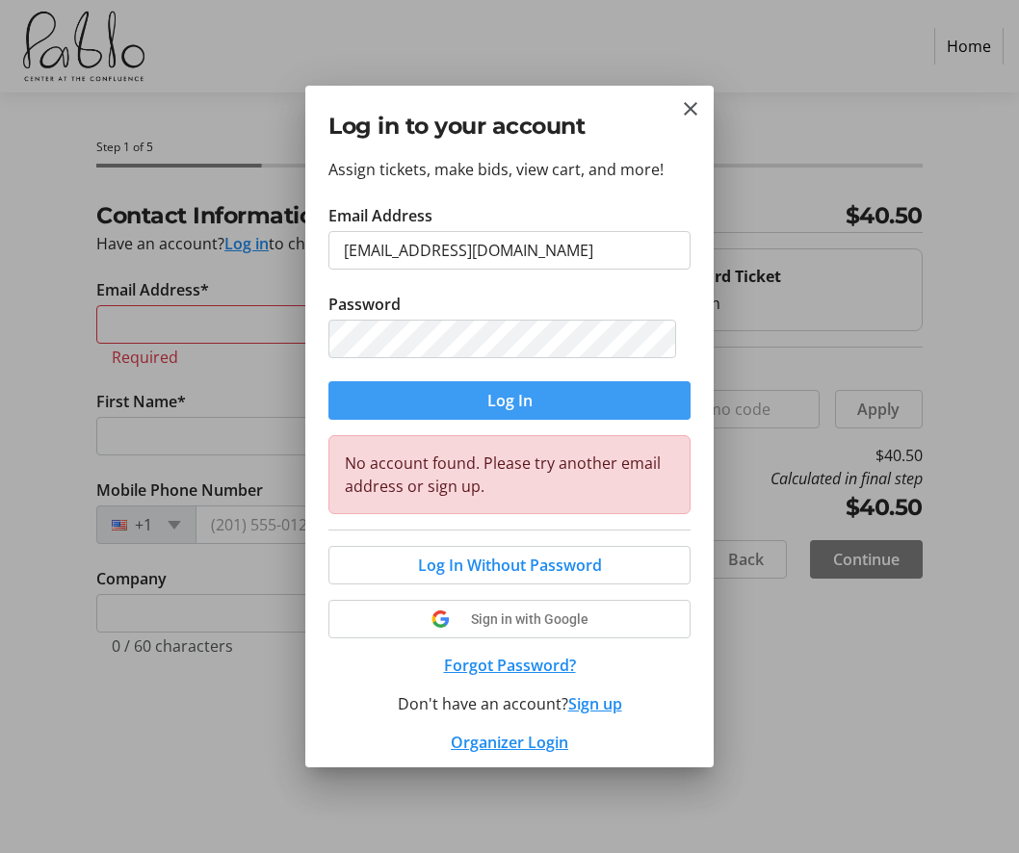
click at [516, 406] on span "Log In" at bounding box center [509, 400] width 45 height 23
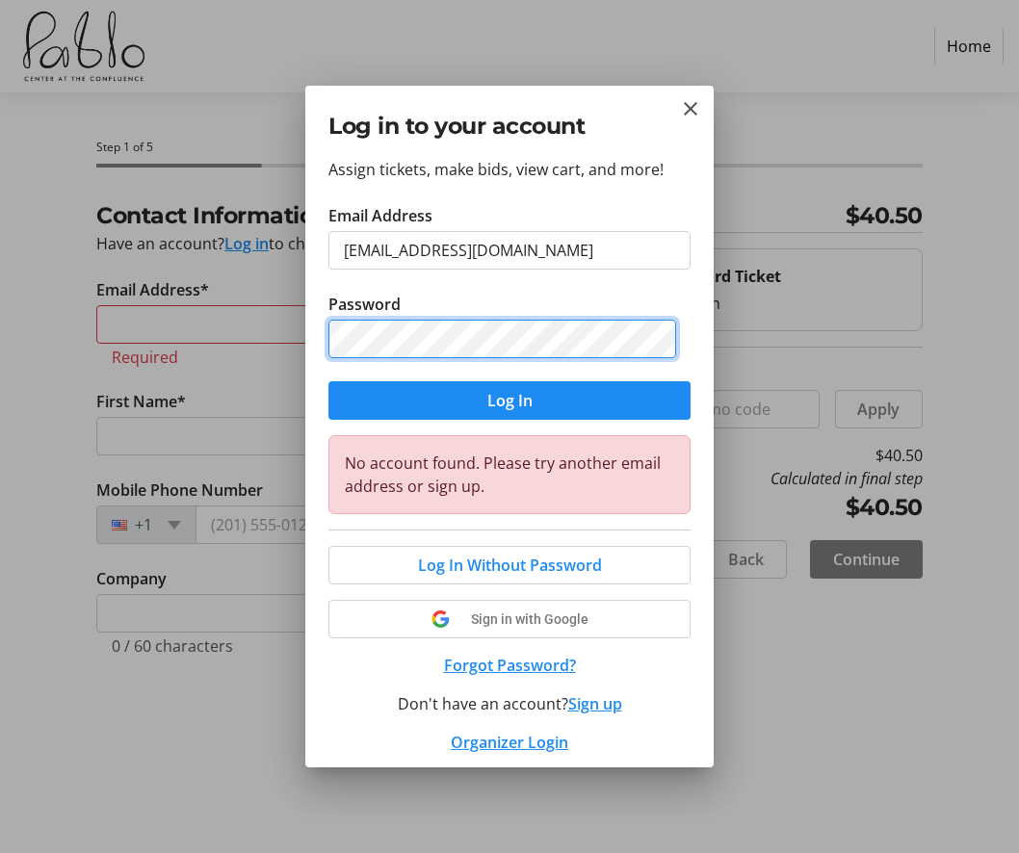
click at [74, 360] on div "Log in to your account Assign tickets, make bids, view cart, and more! Email Ad…" at bounding box center [509, 426] width 1019 height 853
click at [137, 343] on div "Log in to your account Assign tickets, make bids, view cart, and more! Email Ad…" at bounding box center [509, 426] width 1019 height 853
click at [312, 323] on div "Assign tickets, make bids, view cart, and more! Email Address [EMAIL_ADDRESS][D…" at bounding box center [509, 463] width 408 height 610
click at [502, 400] on button "Log In" at bounding box center [509, 400] width 362 height 39
click at [634, 662] on button "Forgot Password?" at bounding box center [509, 665] width 362 height 23
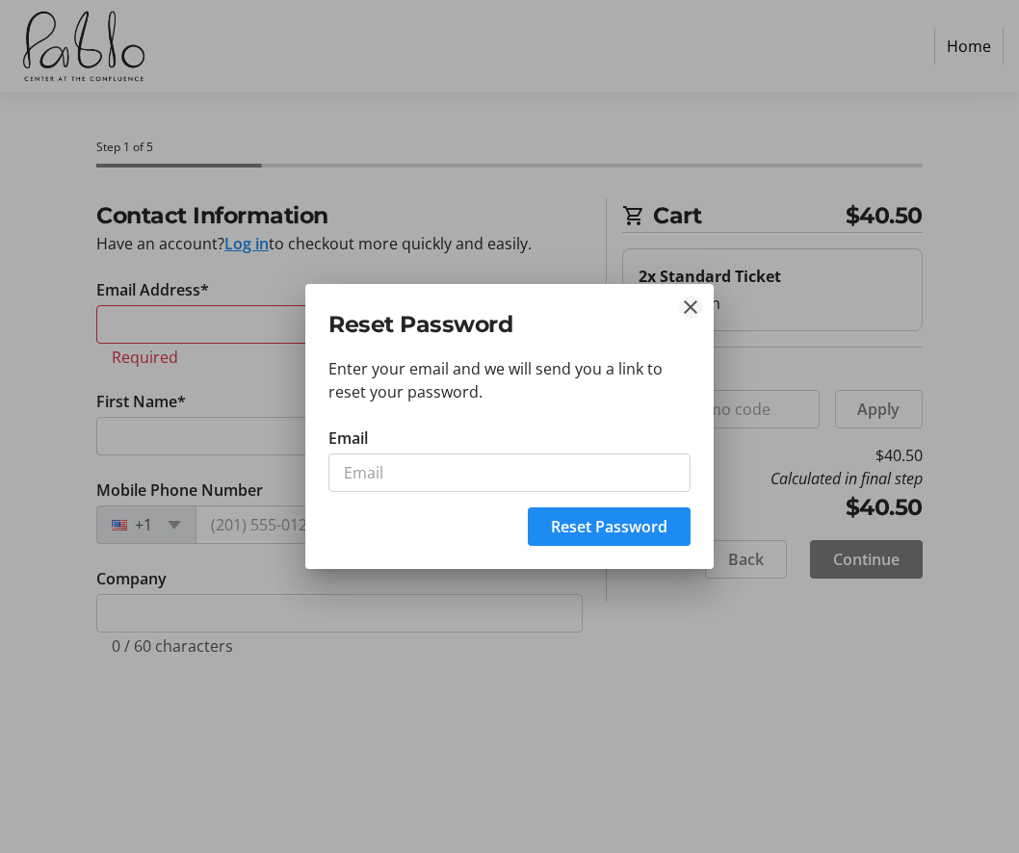
click at [697, 306] on mat-icon "Close" at bounding box center [690, 307] width 23 height 23
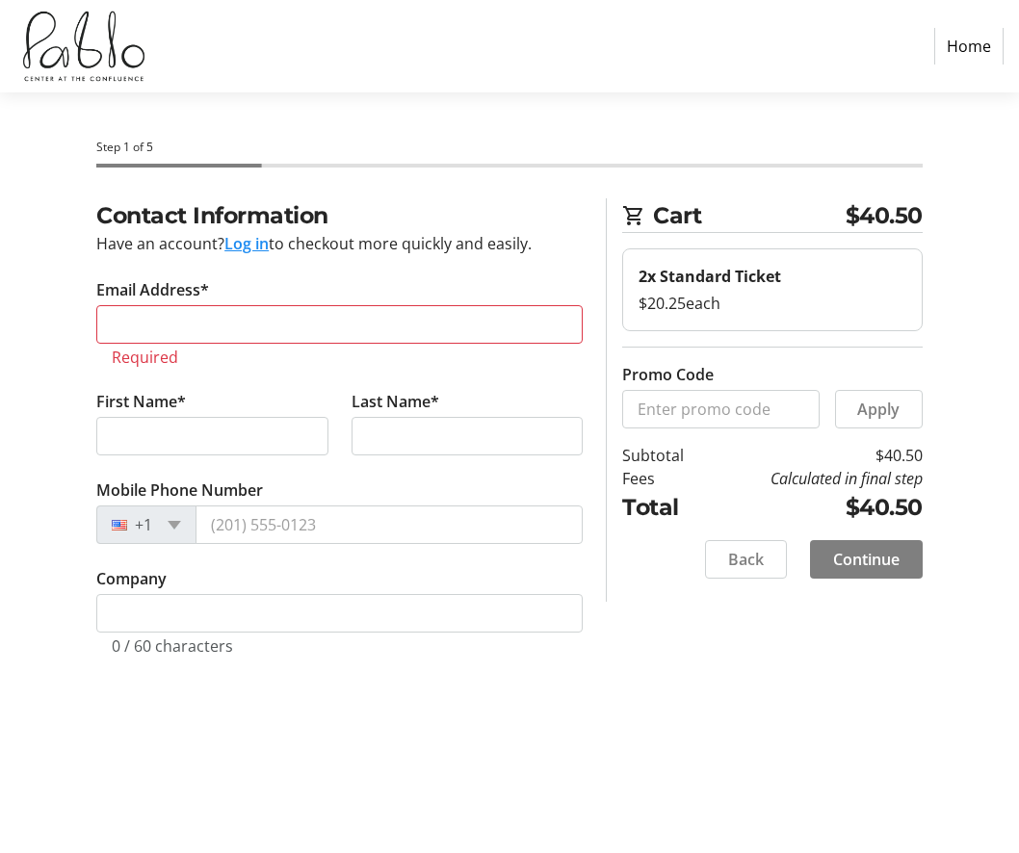
click at [263, 245] on button "Log in" at bounding box center [246, 243] width 44 height 23
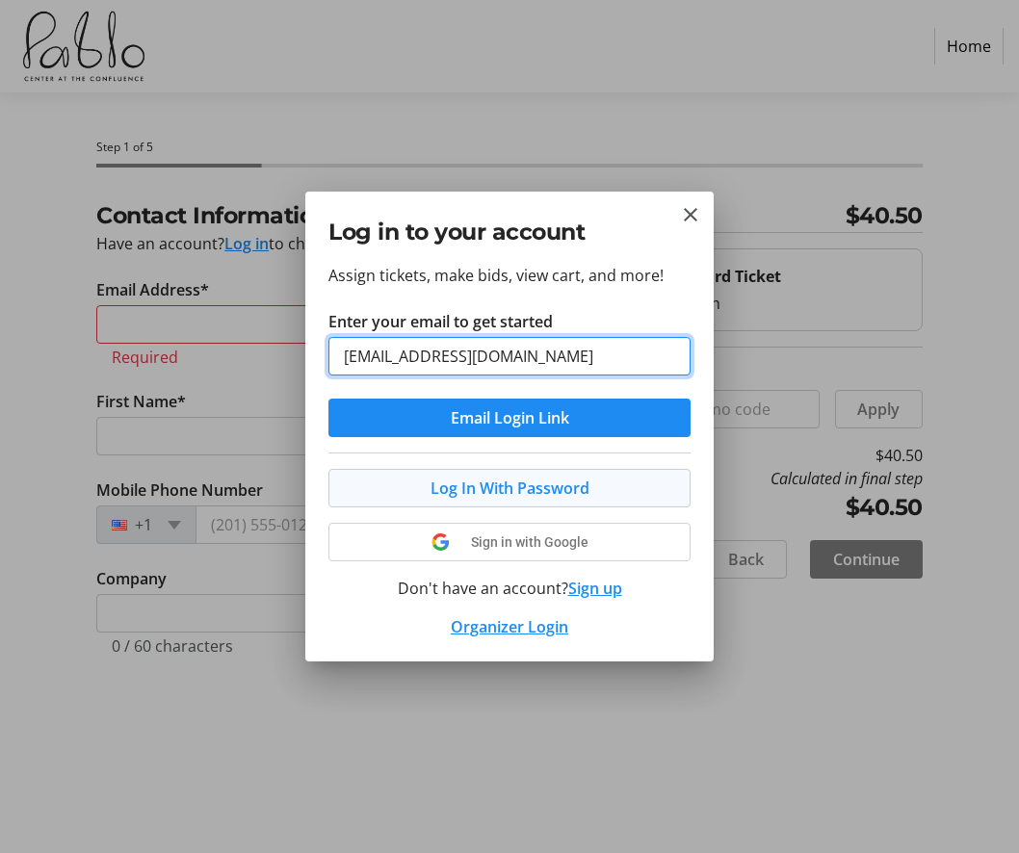
type input "[EMAIL_ADDRESS][DOMAIN_NAME]"
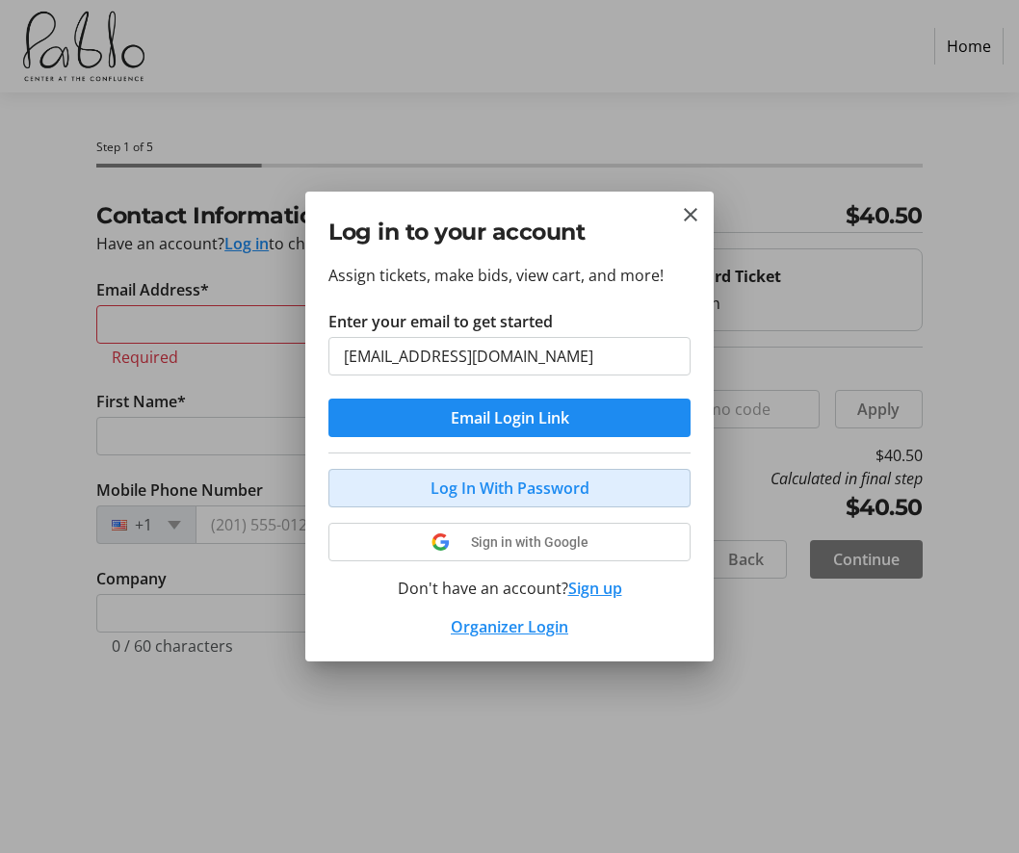
click at [521, 494] on span "Log In With Password" at bounding box center [510, 488] width 159 height 23
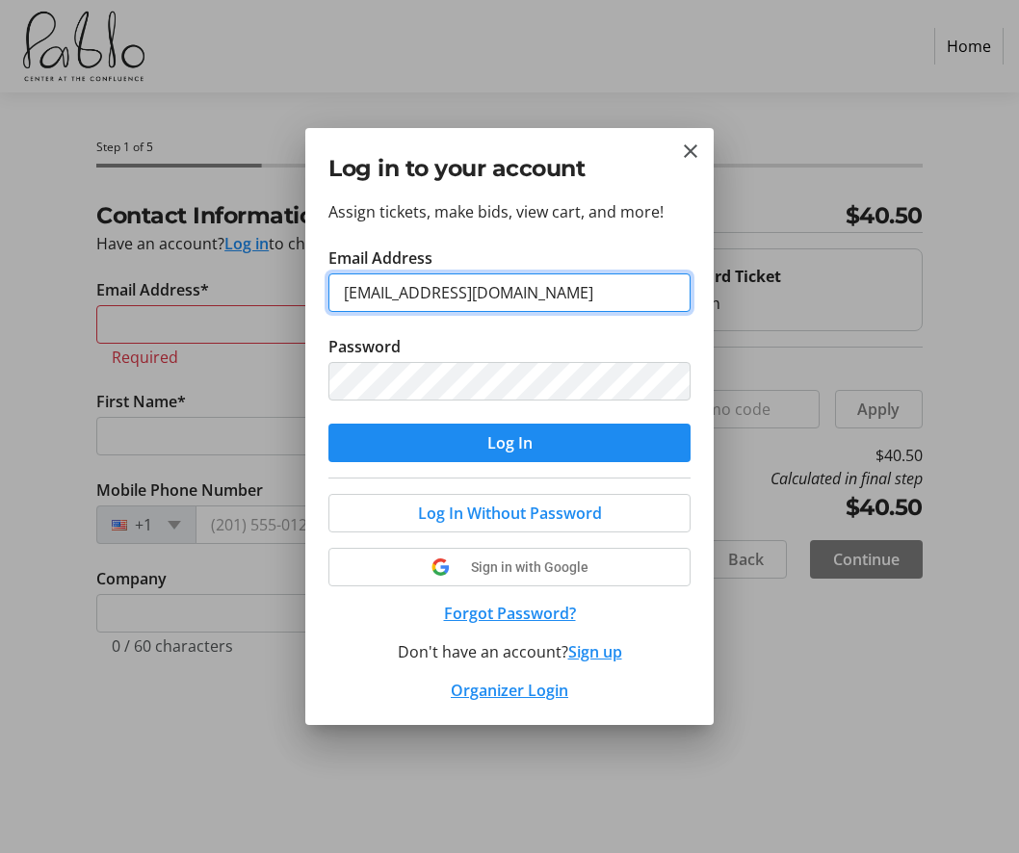
type input "[EMAIL_ADDRESS][DOMAIN_NAME]"
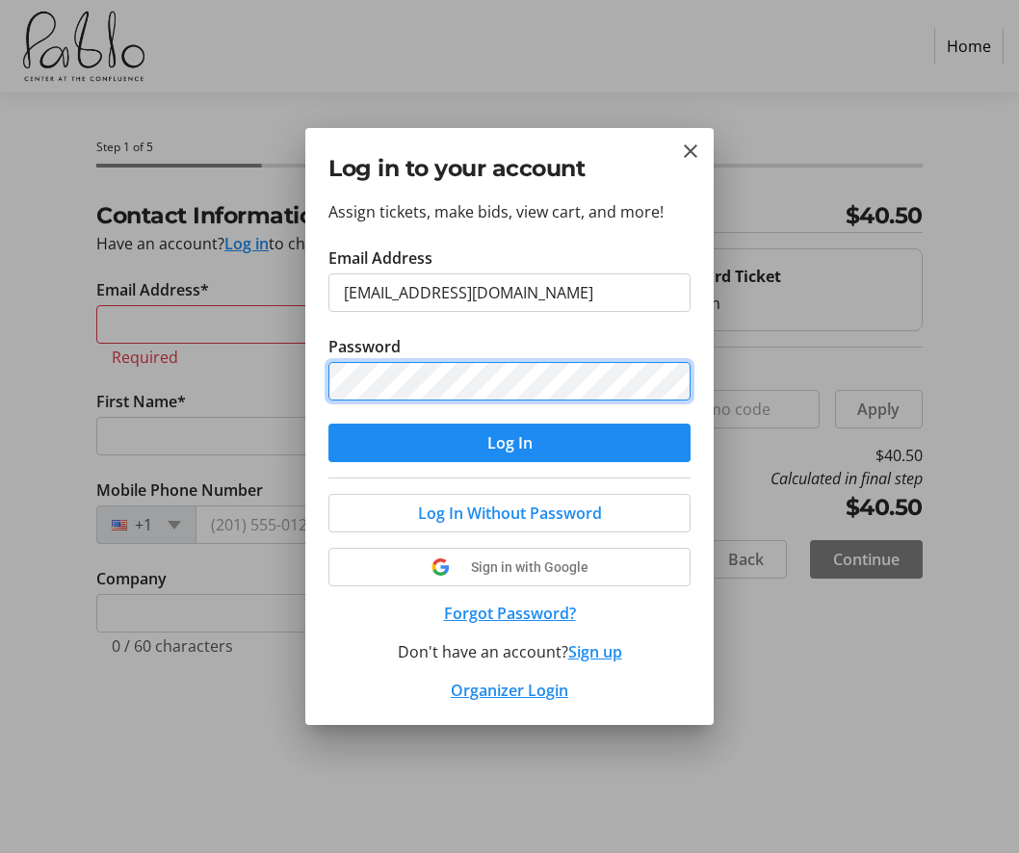
click at [510, 443] on button "Log In" at bounding box center [509, 443] width 362 height 39
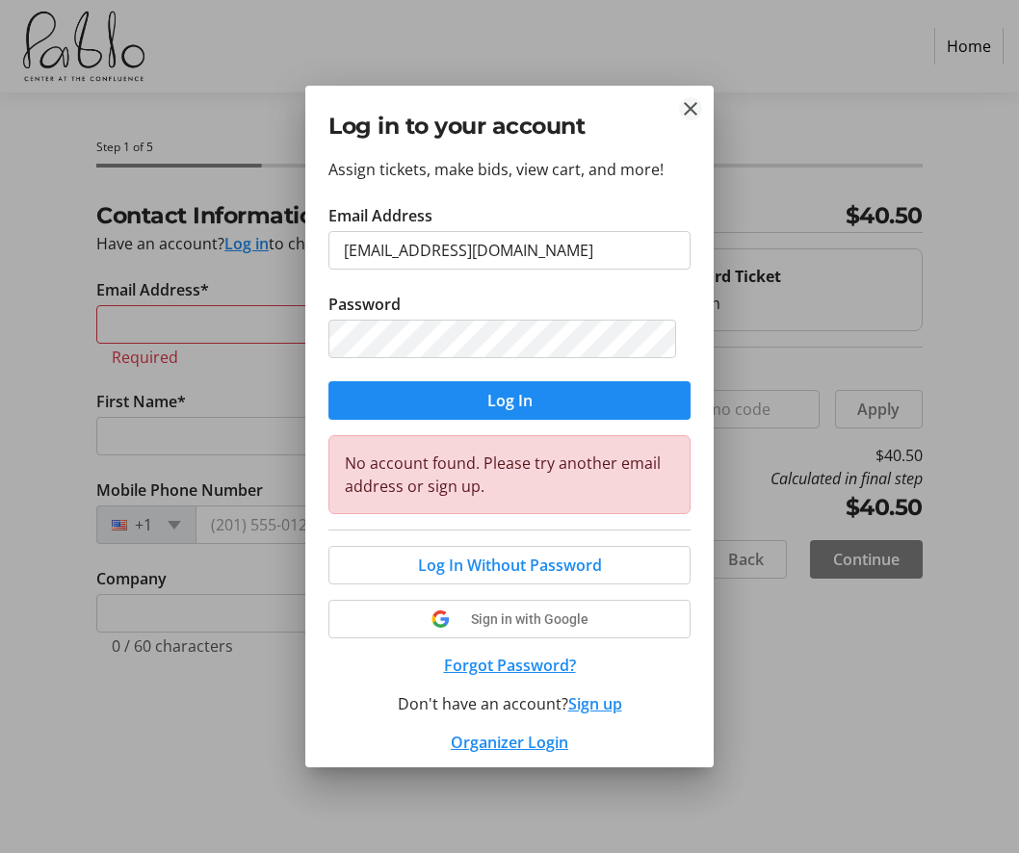
click at [693, 109] on mat-icon "Close" at bounding box center [690, 108] width 23 height 23
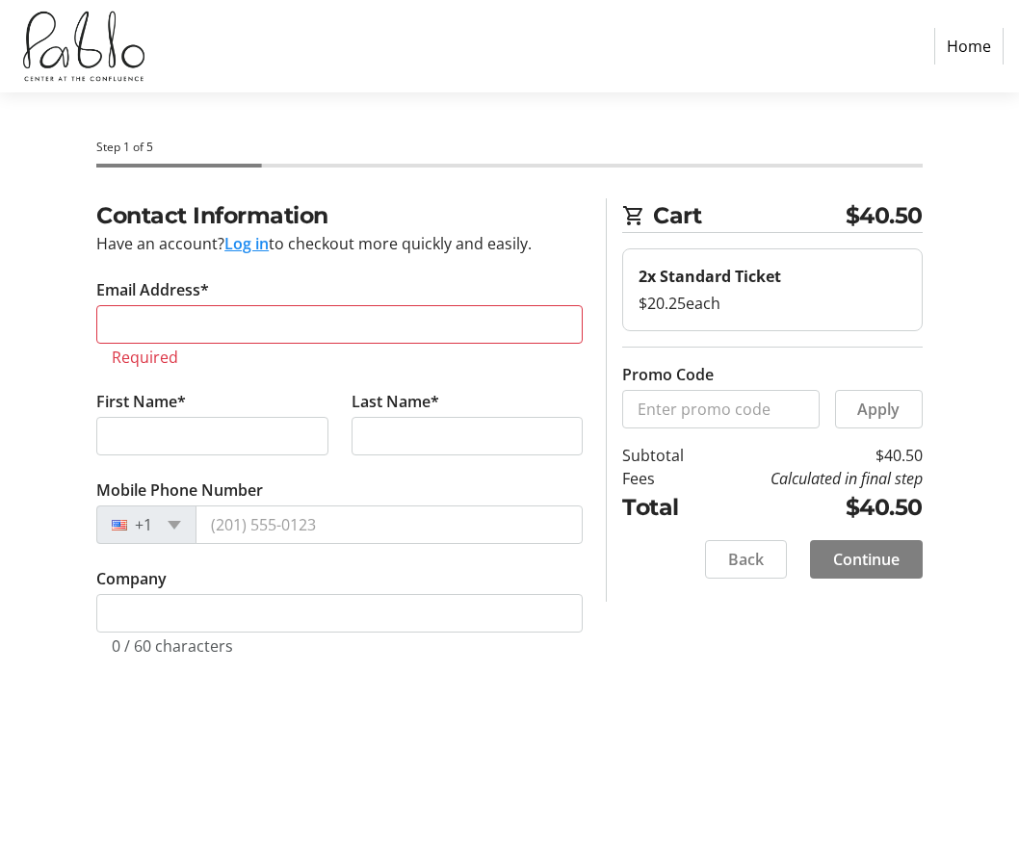
click at [641, 97] on tr-checkout-header-ui "Step 1 of 5" at bounding box center [510, 145] width 850 height 106
click at [300, 321] on input "Email Address*" at bounding box center [339, 324] width 486 height 39
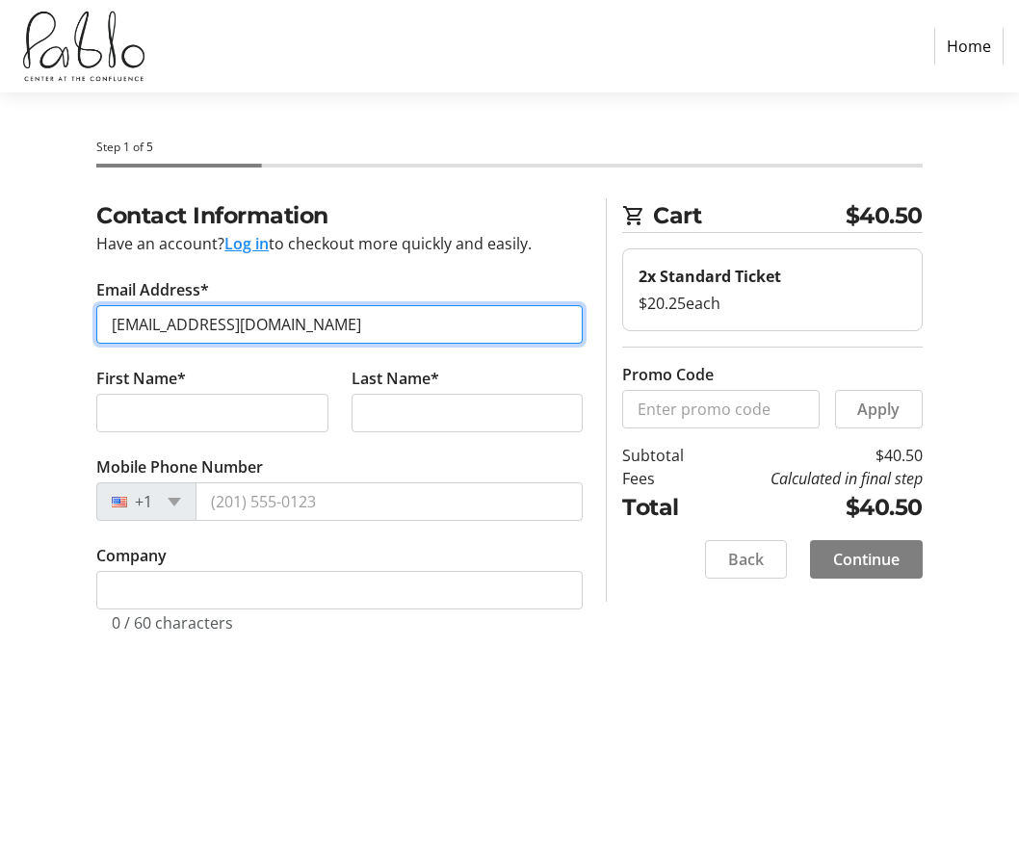
type input "[EMAIL_ADDRESS][DOMAIN_NAME]"
click at [262, 241] on button "Log in" at bounding box center [246, 243] width 44 height 23
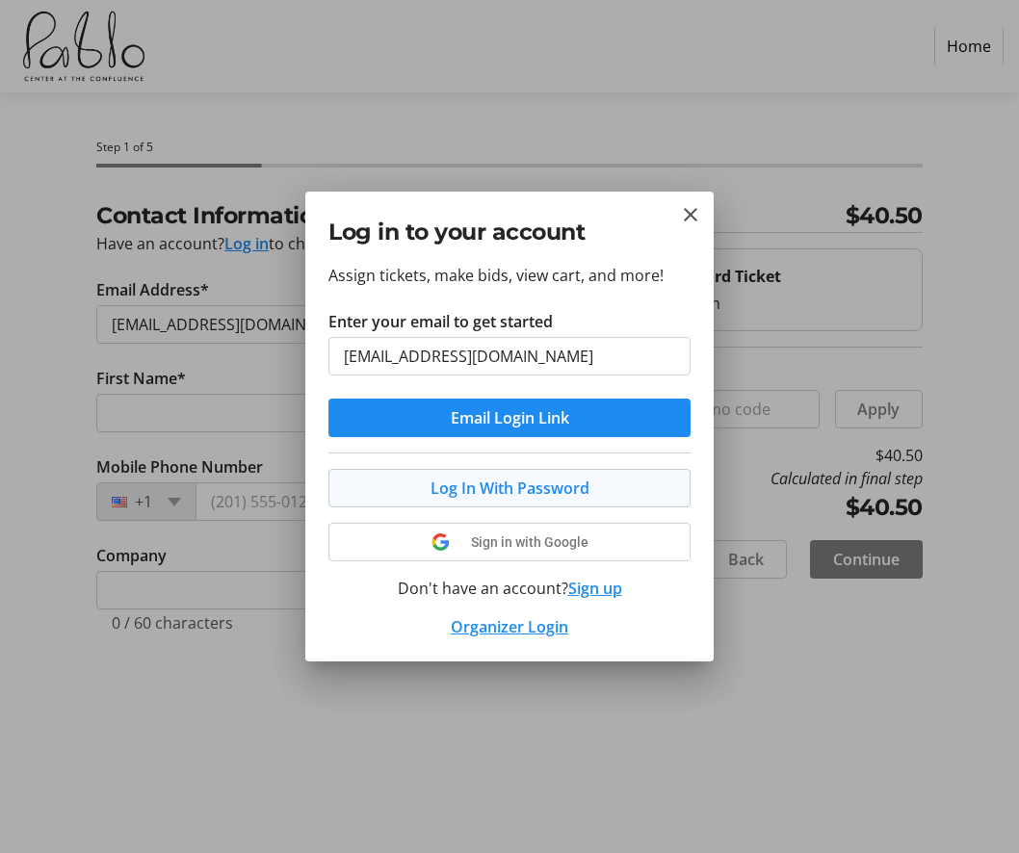
type input "[EMAIL_ADDRESS][DOMAIN_NAME]"
click at [575, 486] on span "Log In With Password" at bounding box center [510, 488] width 159 height 23
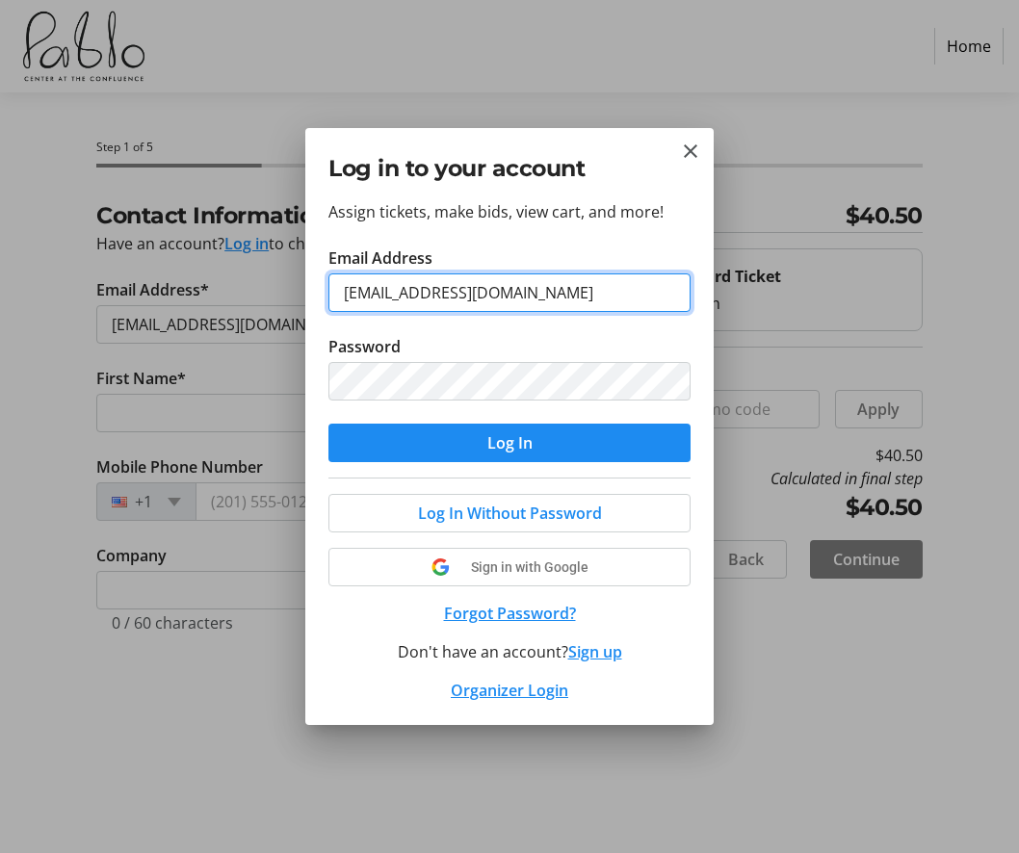
type input "[EMAIL_ADDRESS][DOMAIN_NAME]"
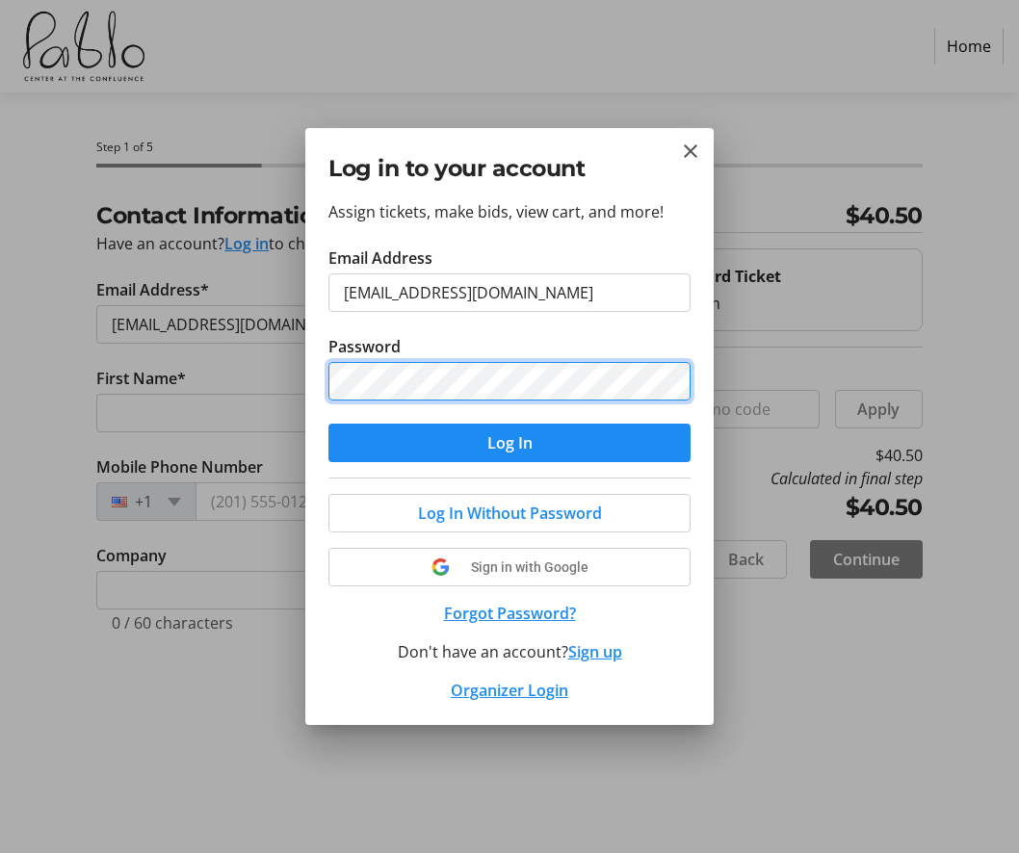
click at [510, 443] on button "Log In" at bounding box center [509, 443] width 362 height 39
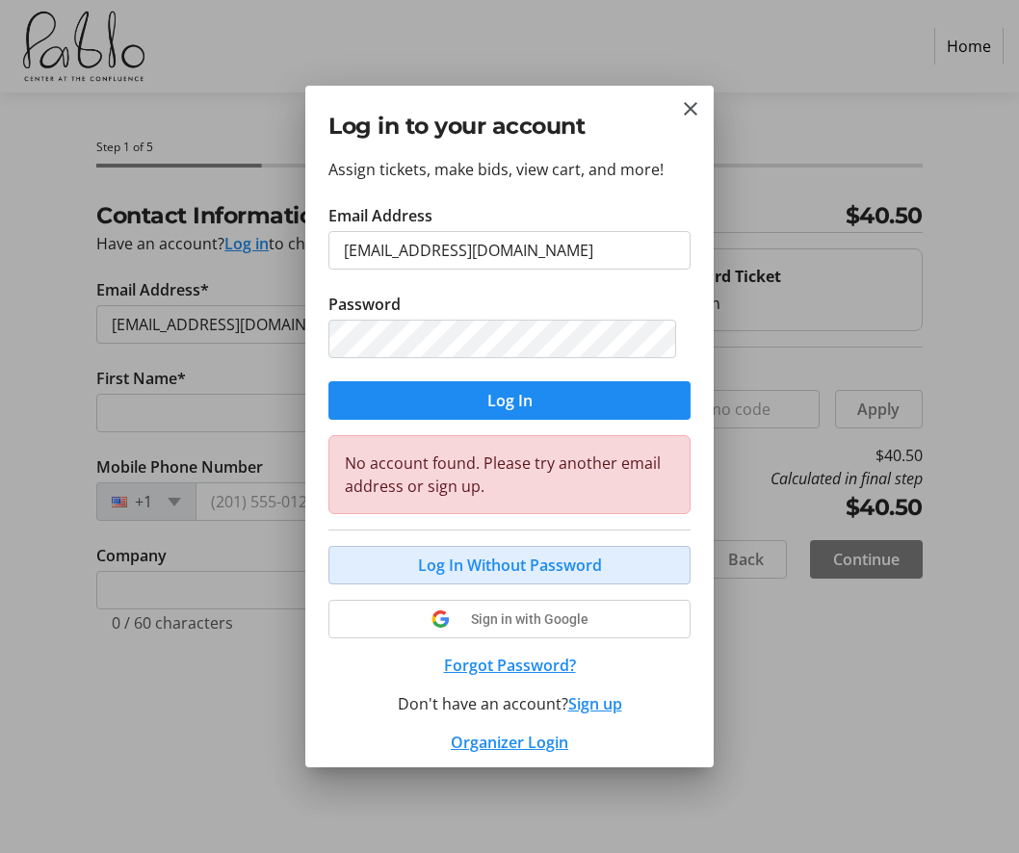
click at [570, 561] on span "Log In Without Password" at bounding box center [510, 565] width 184 height 23
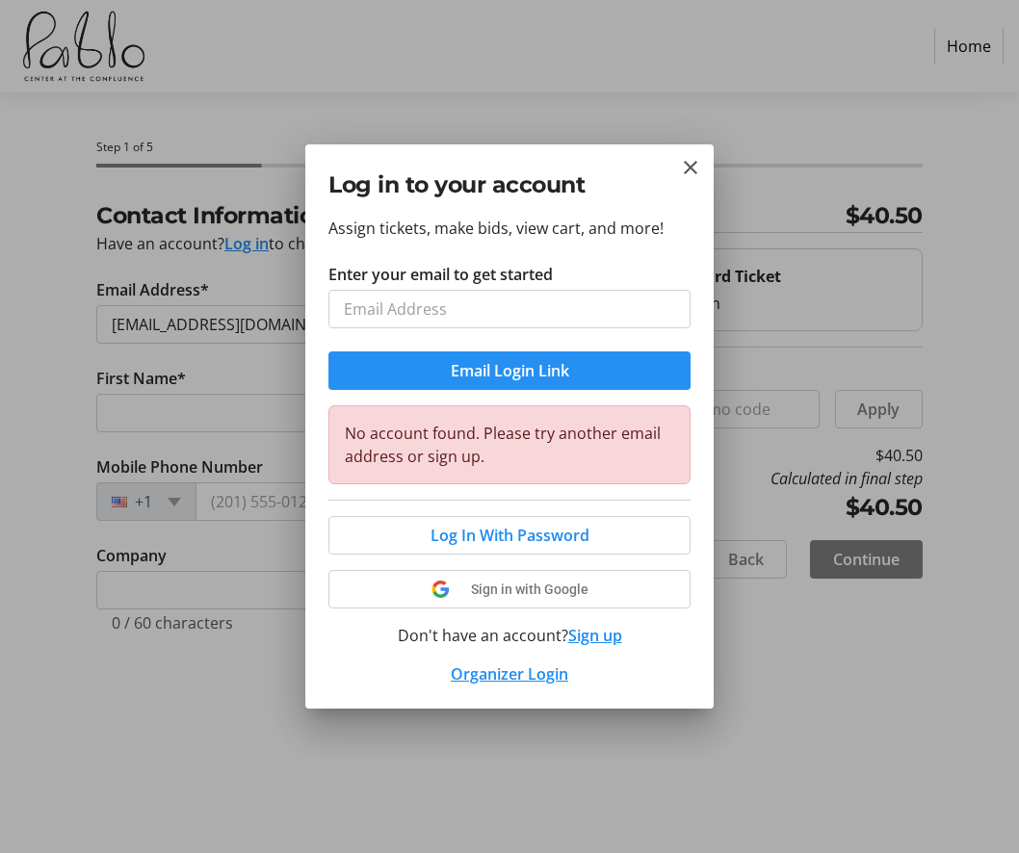
click at [550, 380] on span "Email Login Link" at bounding box center [510, 370] width 118 height 23
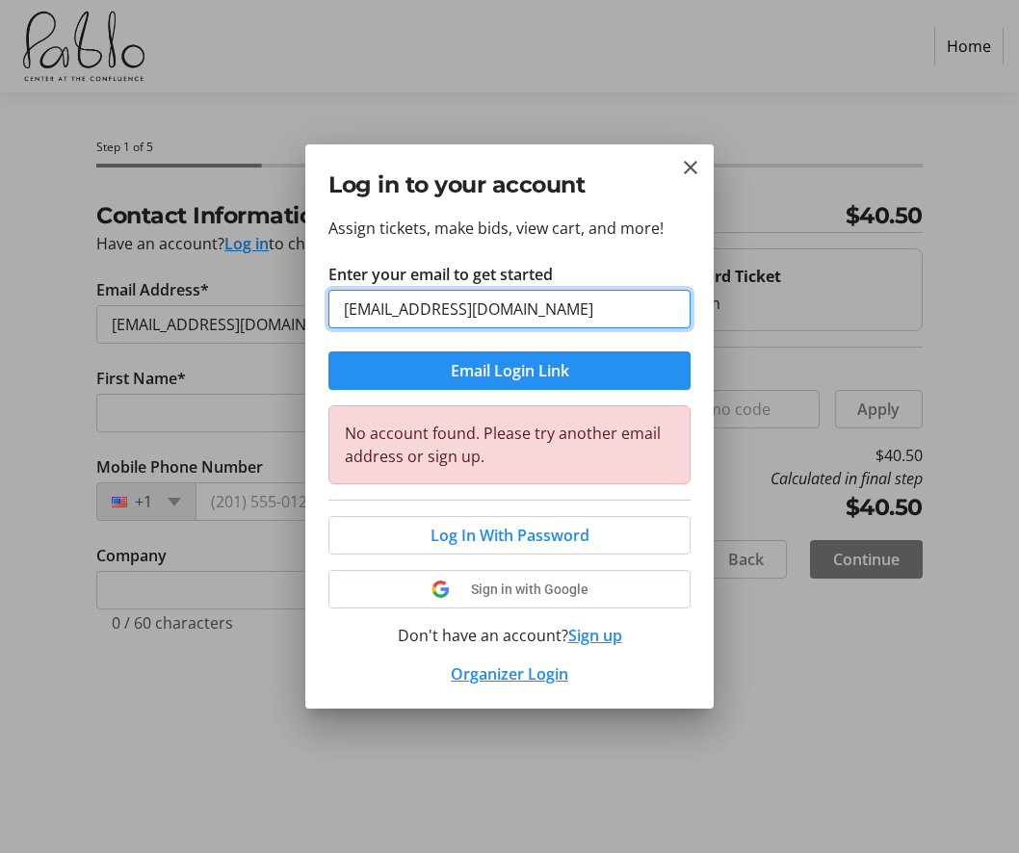
type input "[EMAIL_ADDRESS][DOMAIN_NAME]"
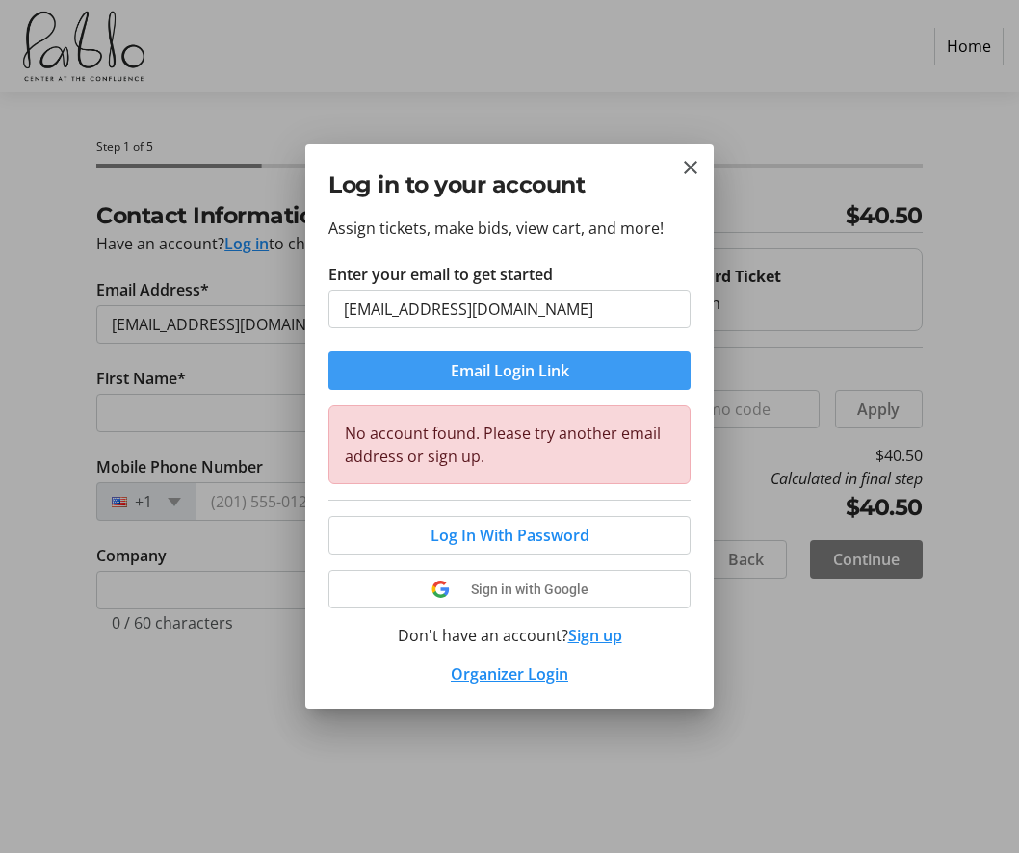
click at [517, 375] on span "Email Login Link" at bounding box center [510, 370] width 118 height 23
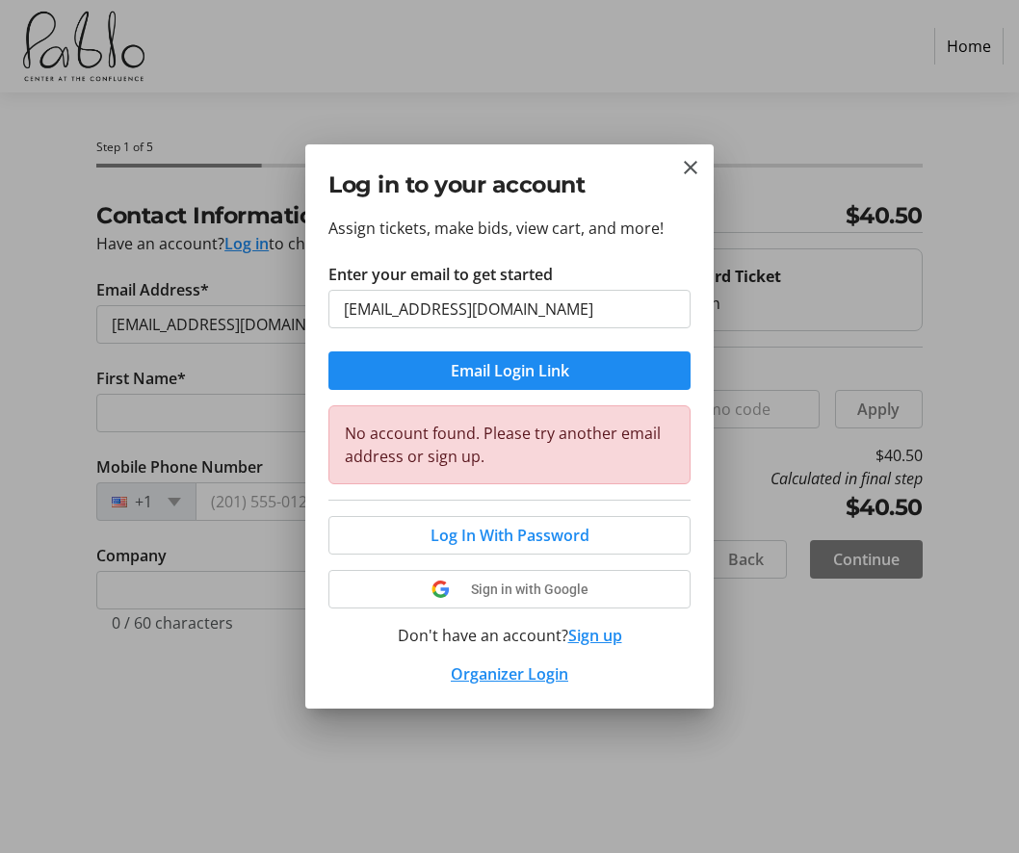
click at [602, 634] on button "Sign up" at bounding box center [595, 635] width 54 height 23
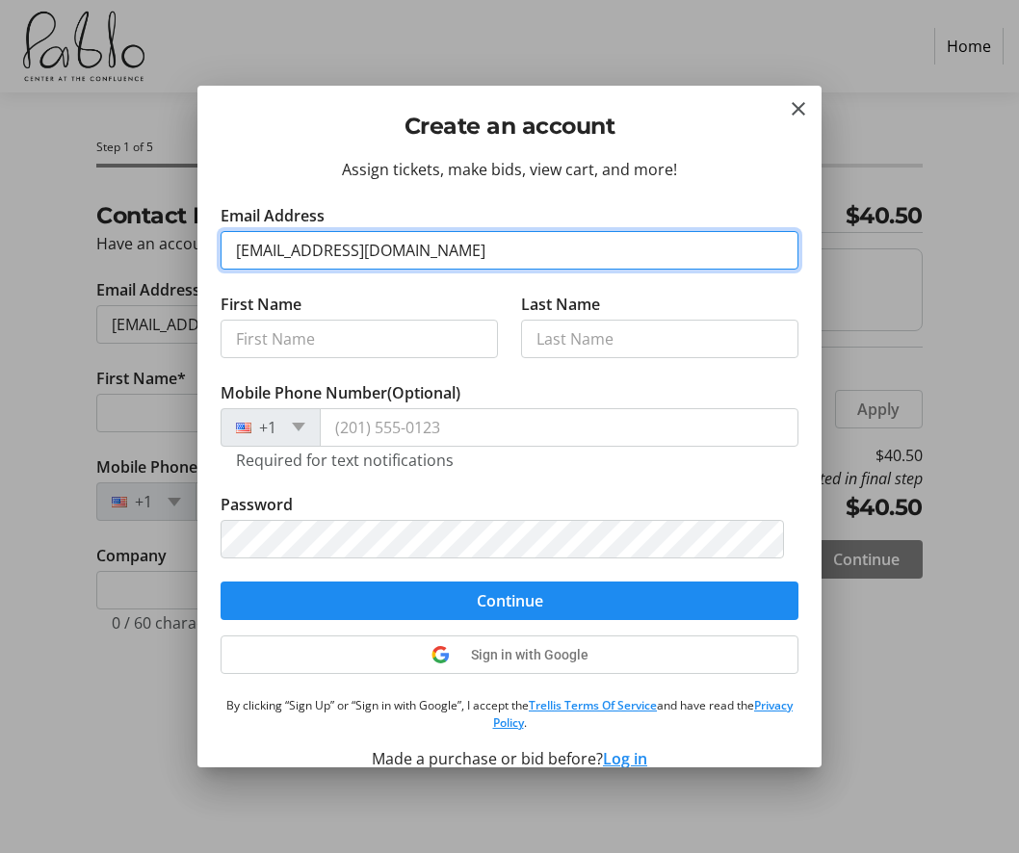
type input "[EMAIL_ADDRESS][DOMAIN_NAME]"
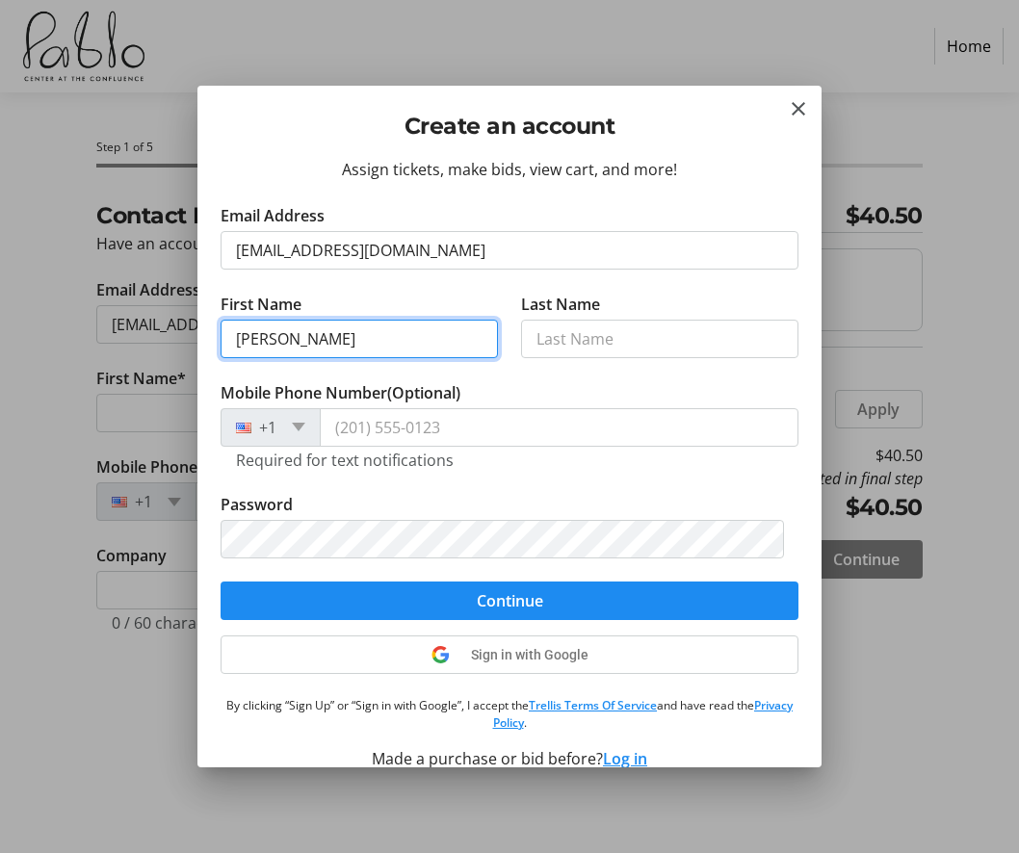
type input "[PERSON_NAME]"
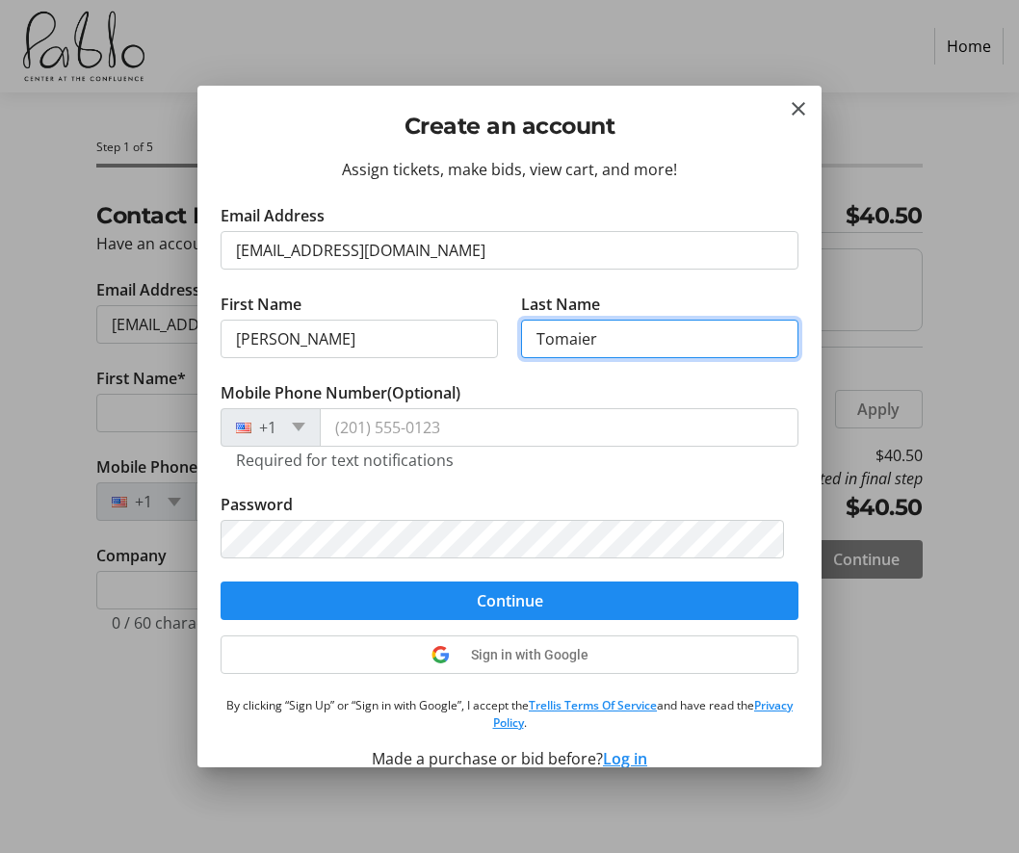
type input "Tomaier"
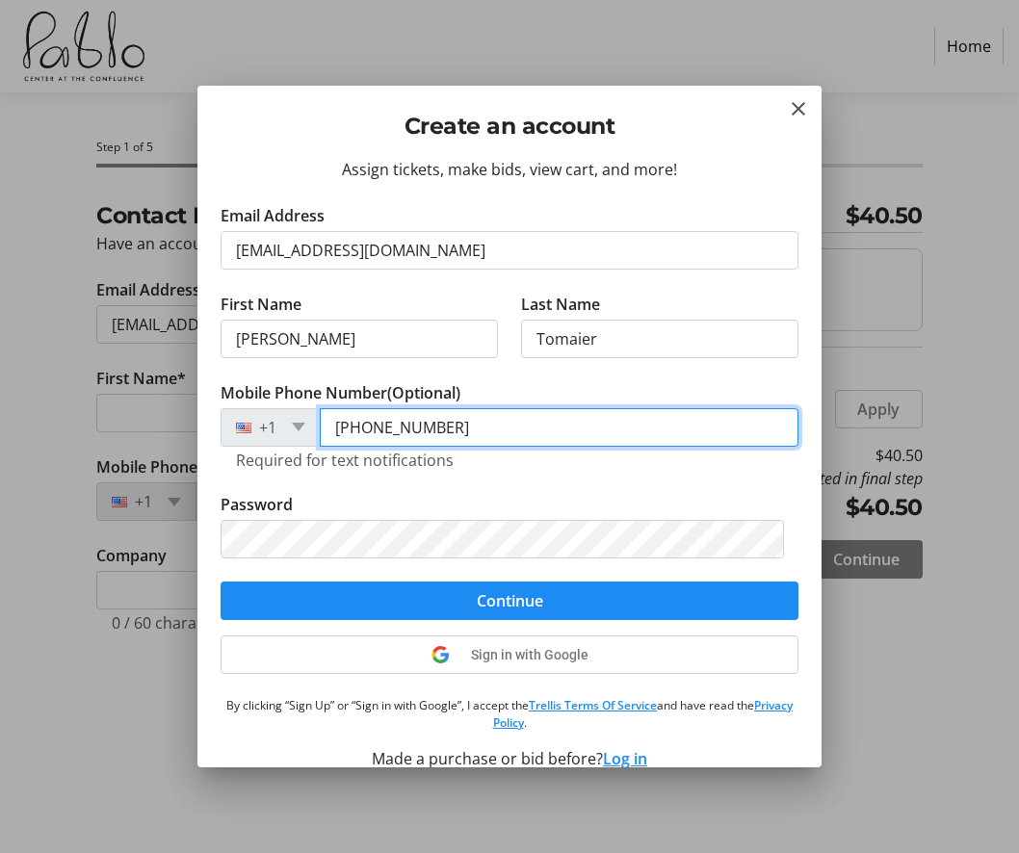
type input "[PHONE_NUMBER]"
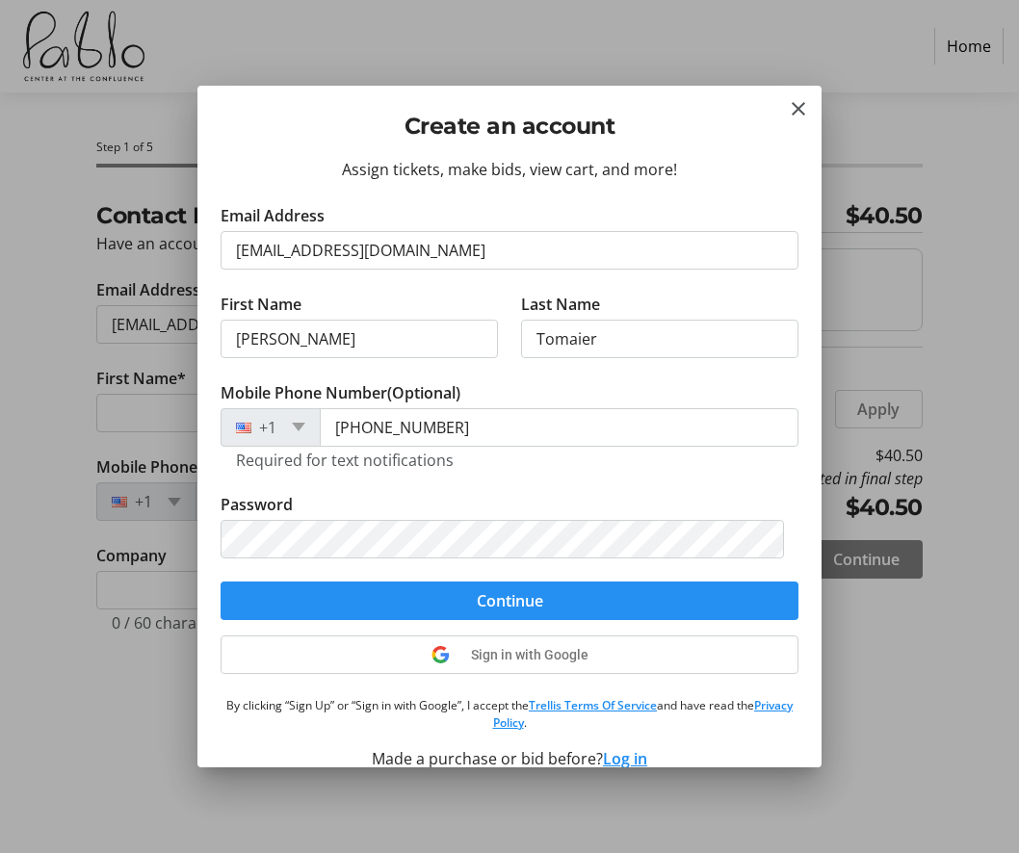
click at [536, 600] on span "submit" at bounding box center [510, 601] width 578 height 46
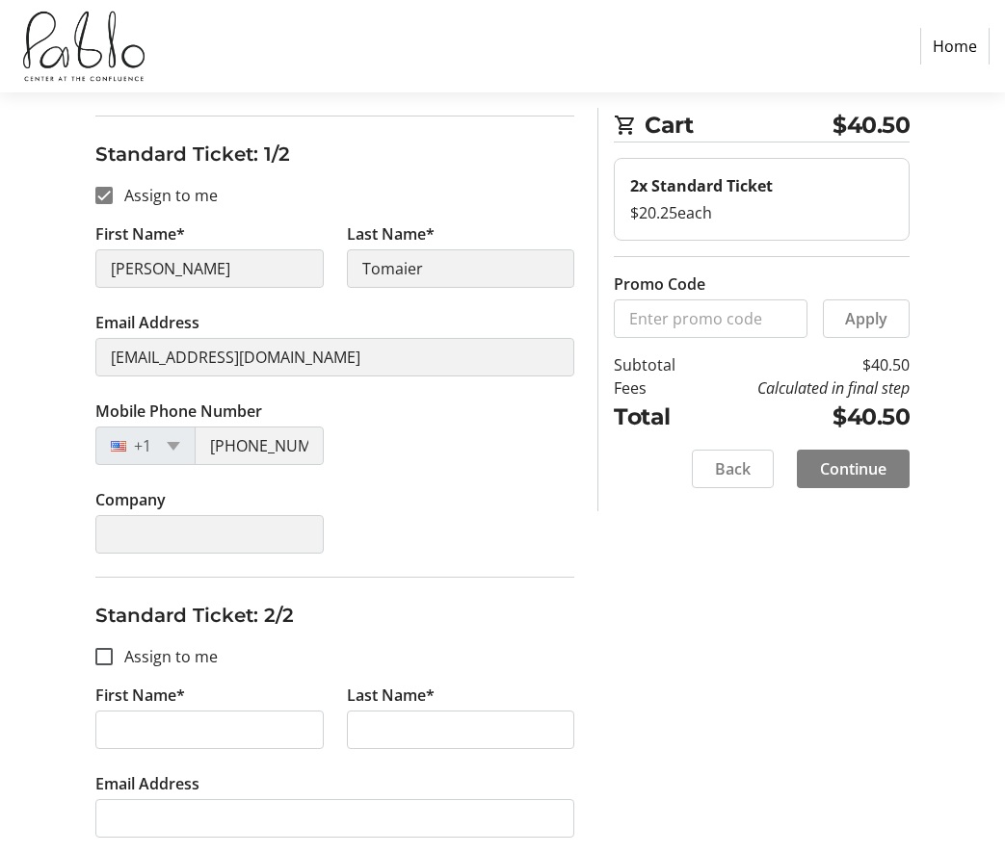
scroll to position [251, 0]
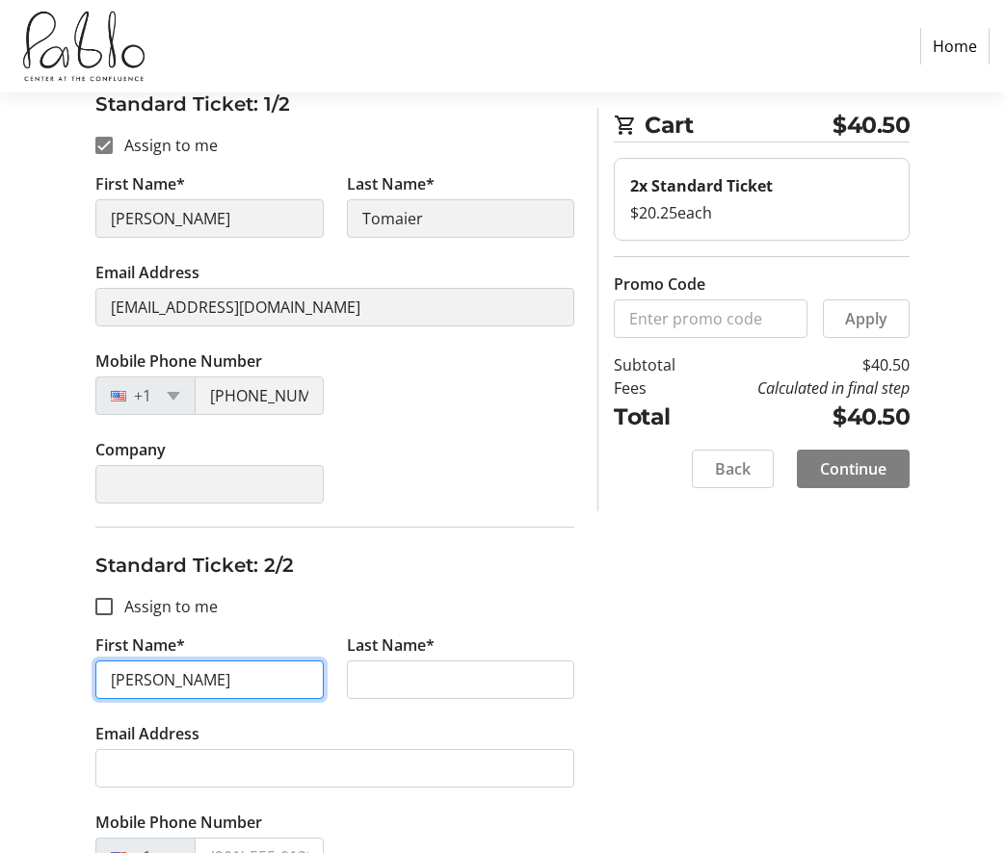
type input "[PERSON_NAME]"
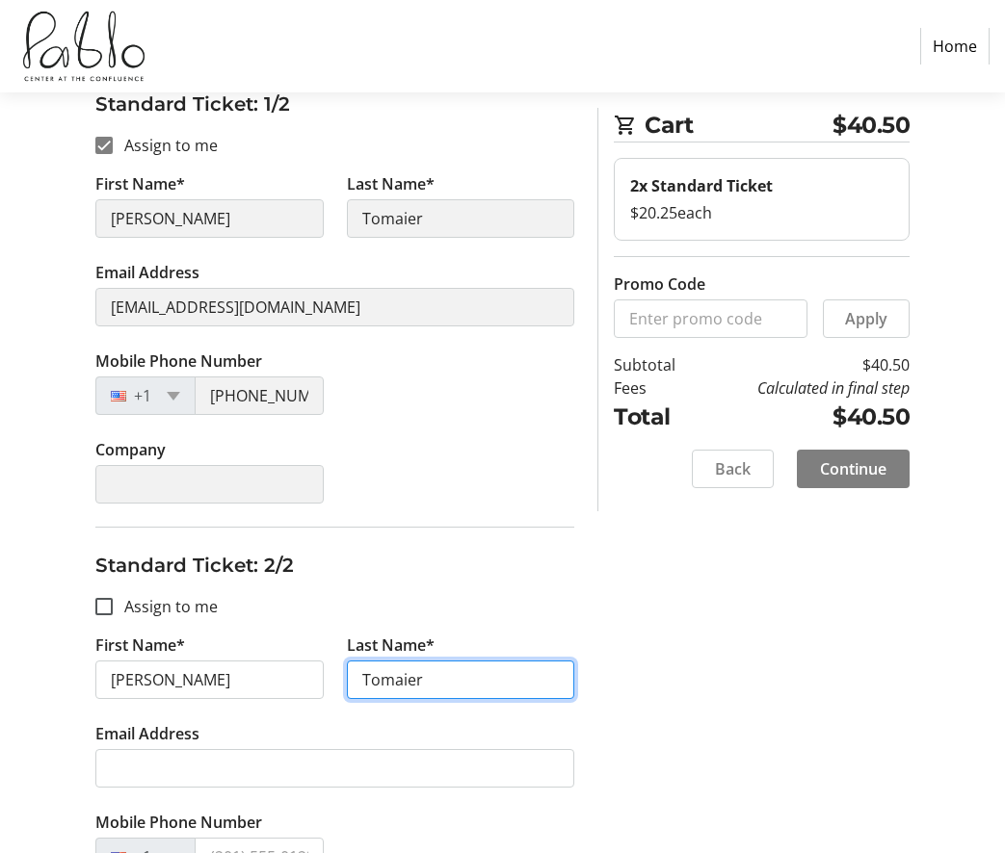
type input "Tomaier"
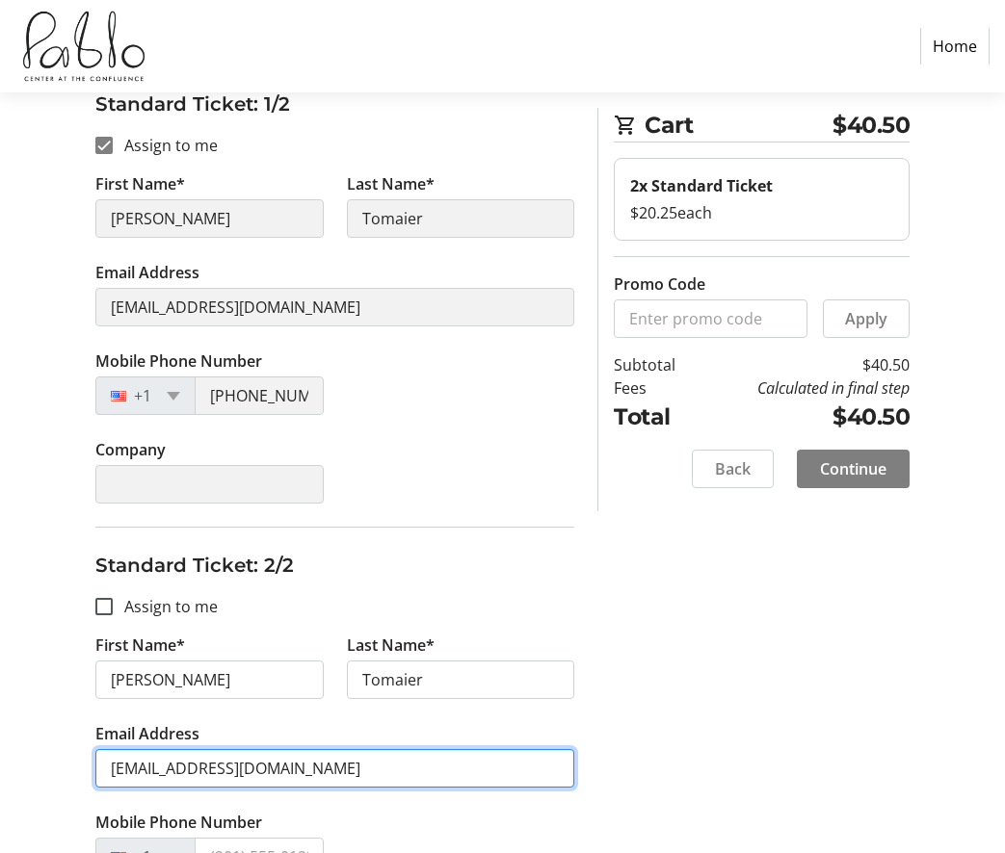
type input "[EMAIL_ADDRESS][DOMAIN_NAME]"
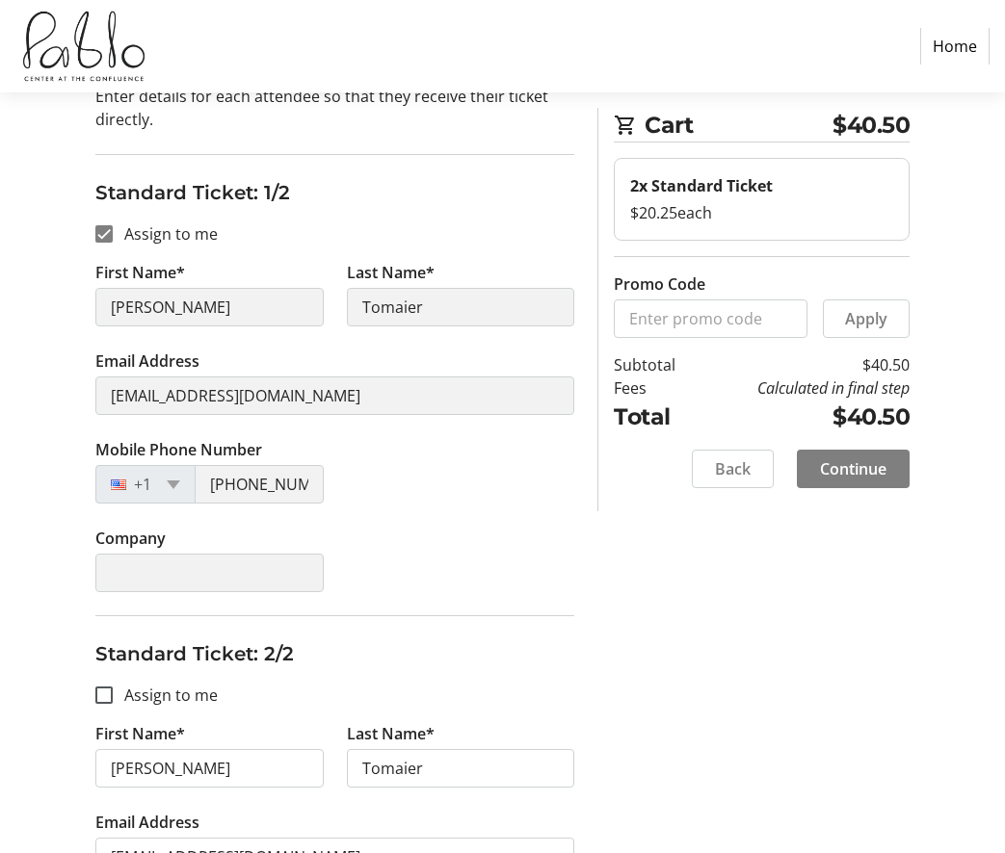
scroll to position [386, 0]
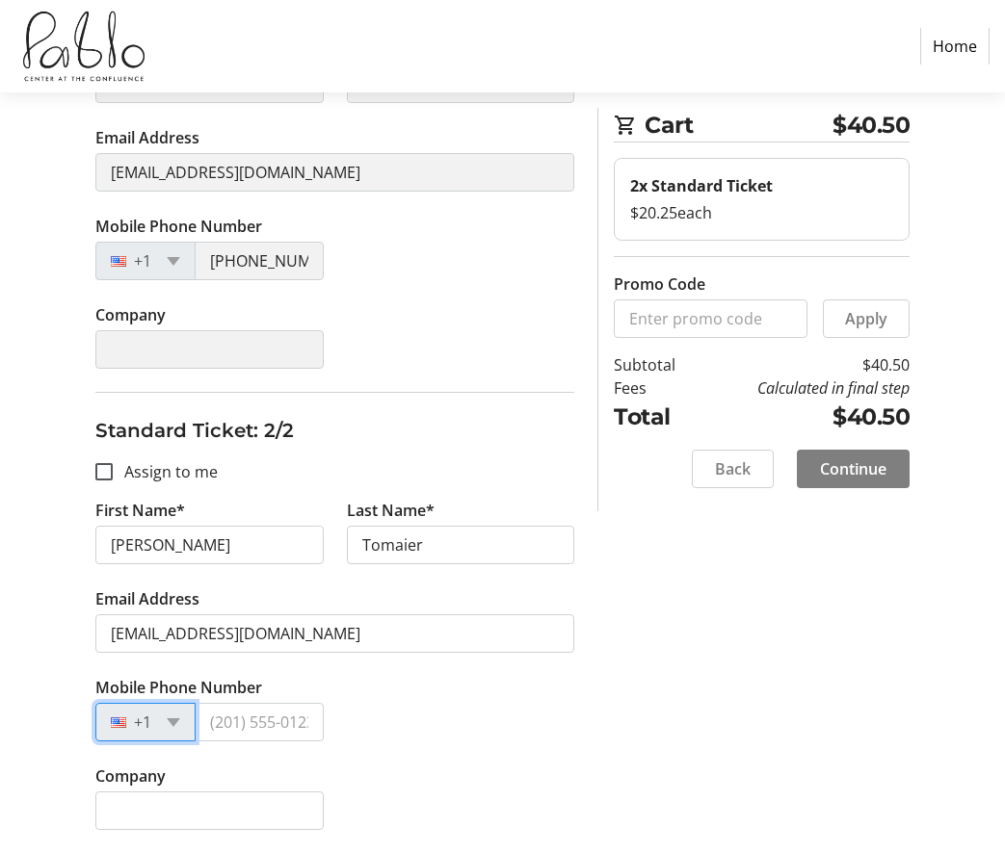
click at [247, 743] on tr-form-field "Mobile Phone Number +1" at bounding box center [209, 720] width 251 height 89
type input "[PHONE_NUMBER]"
click at [858, 467] on span "Continue" at bounding box center [853, 469] width 66 height 23
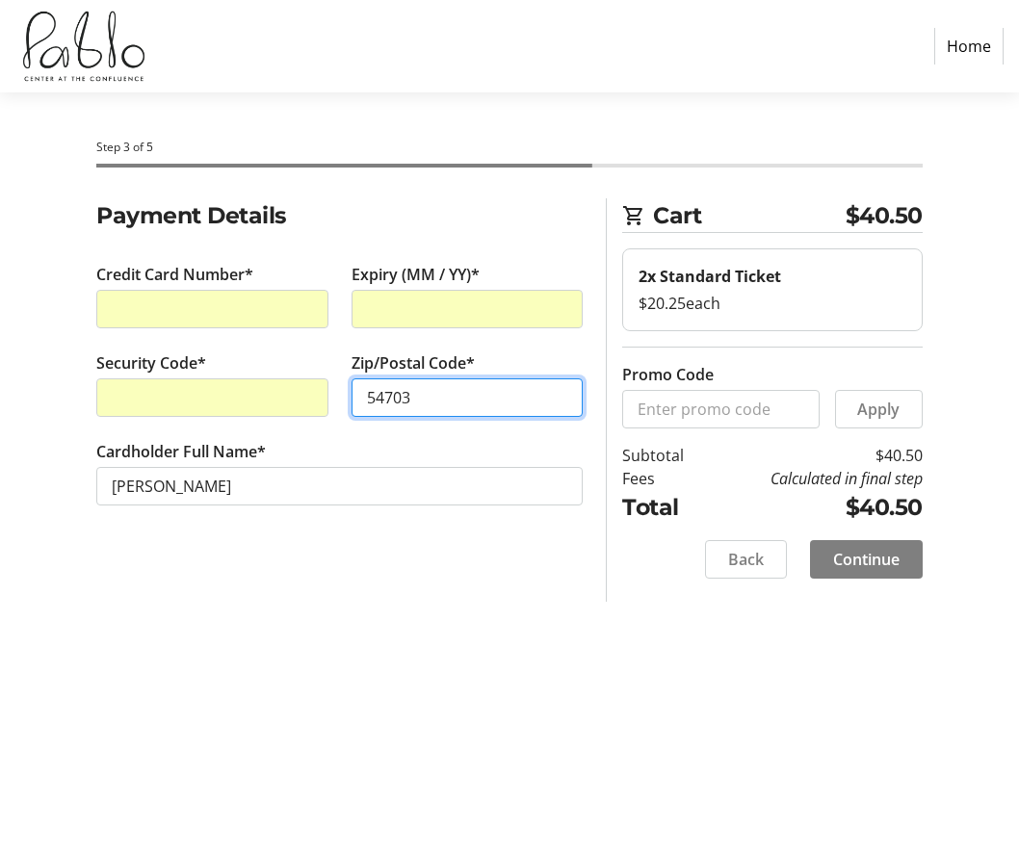
type input "54703"
click at [901, 555] on span at bounding box center [866, 559] width 113 height 46
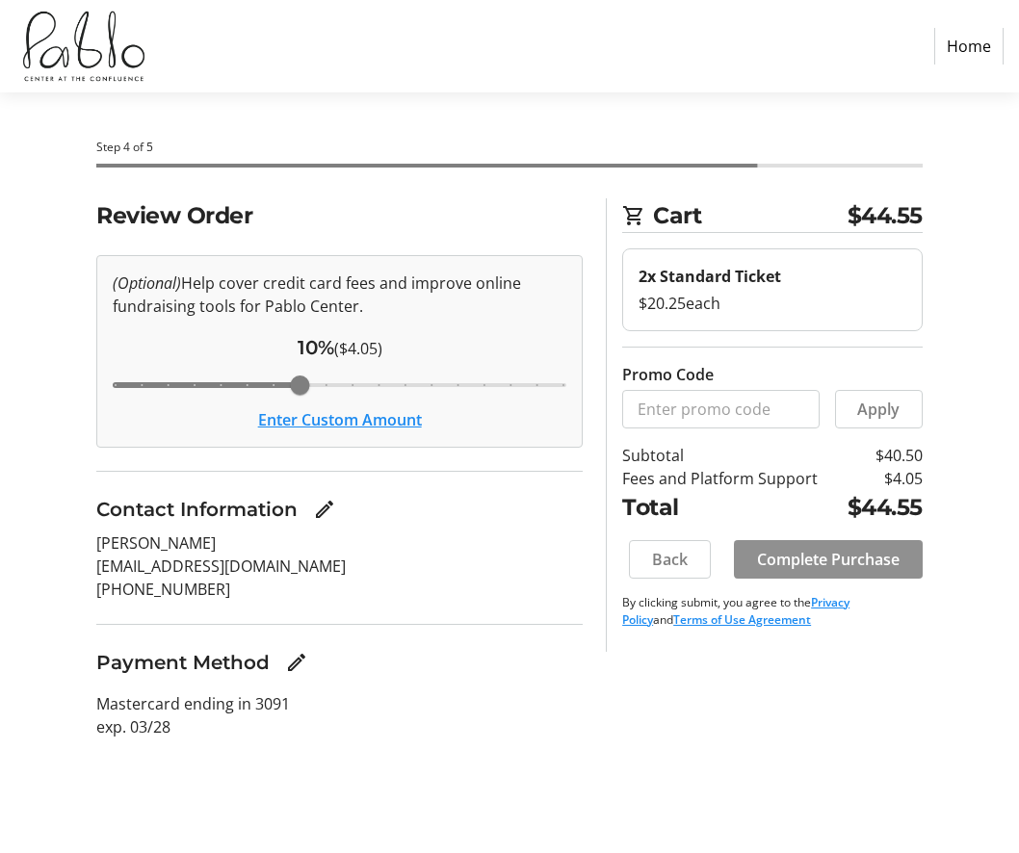
click at [855, 551] on span "Complete Purchase" at bounding box center [828, 559] width 143 height 23
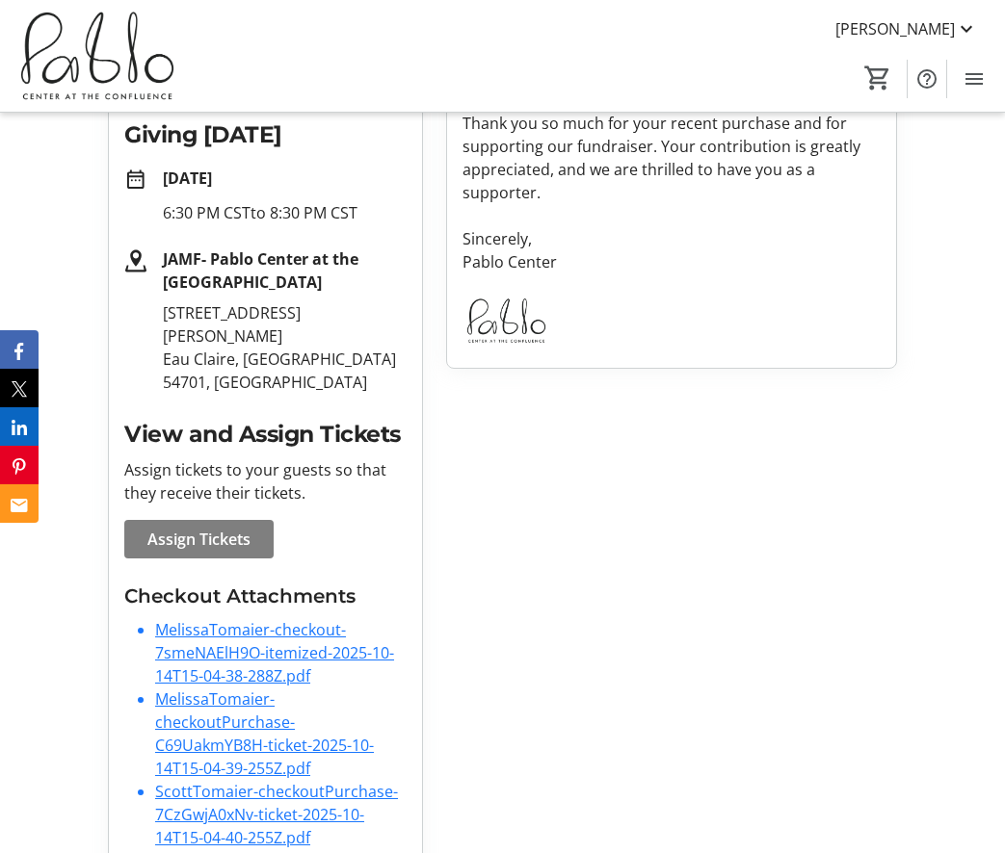
scroll to position [402, 0]
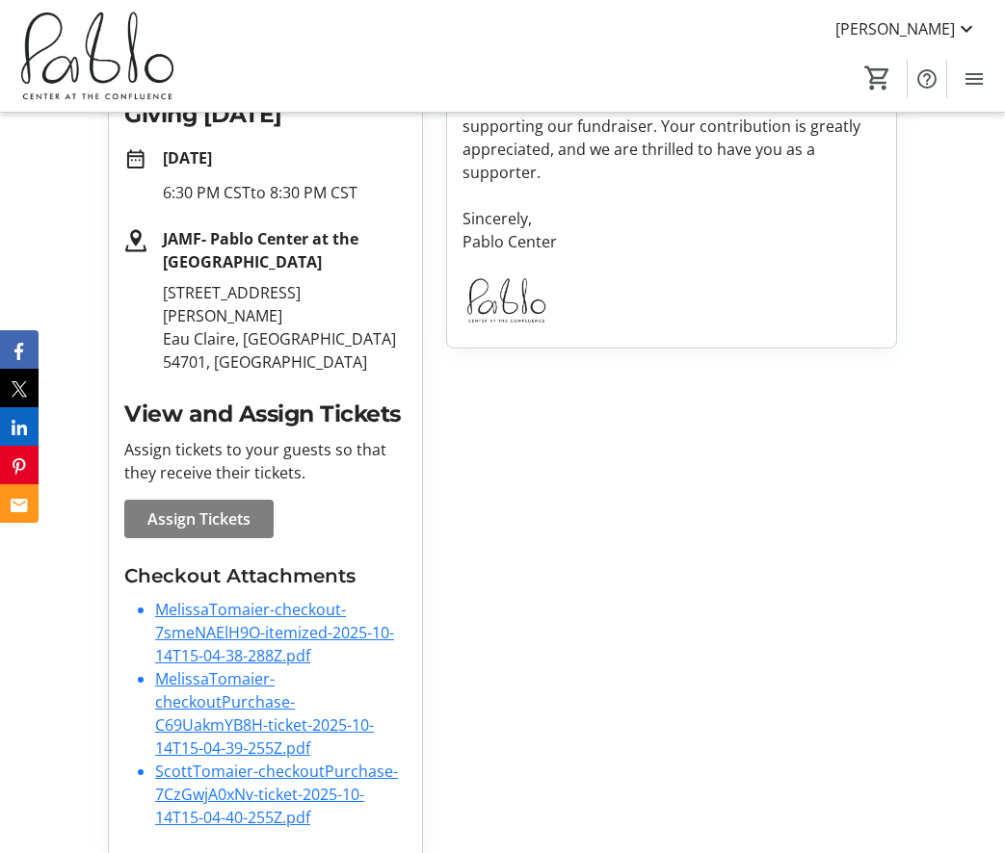
click at [264, 605] on link "MelissaTomaier-checkout-7smeNAElH9O-itemized-2025-10-14T15-04-38-288Z.pdf" at bounding box center [274, 632] width 239 height 67
click at [244, 693] on link "MelissaTomaier-checkoutPurchase-C69UakmYB8H-ticket-2025-10-14T15-04-39-255Z.pdf" at bounding box center [264, 713] width 219 height 91
click at [223, 760] on li "ScottTomaier-checkoutPurchase-7CzGwjA0xNv-ticket-2025-10-14T15-04-40-255Z.pdf" at bounding box center [280, 794] width 251 height 69
click at [228, 761] on link "ScottTomaier-checkoutPurchase-7CzGwjA0xNv-ticket-2025-10-14T15-04-40-255Z.pdf" at bounding box center [276, 794] width 243 height 67
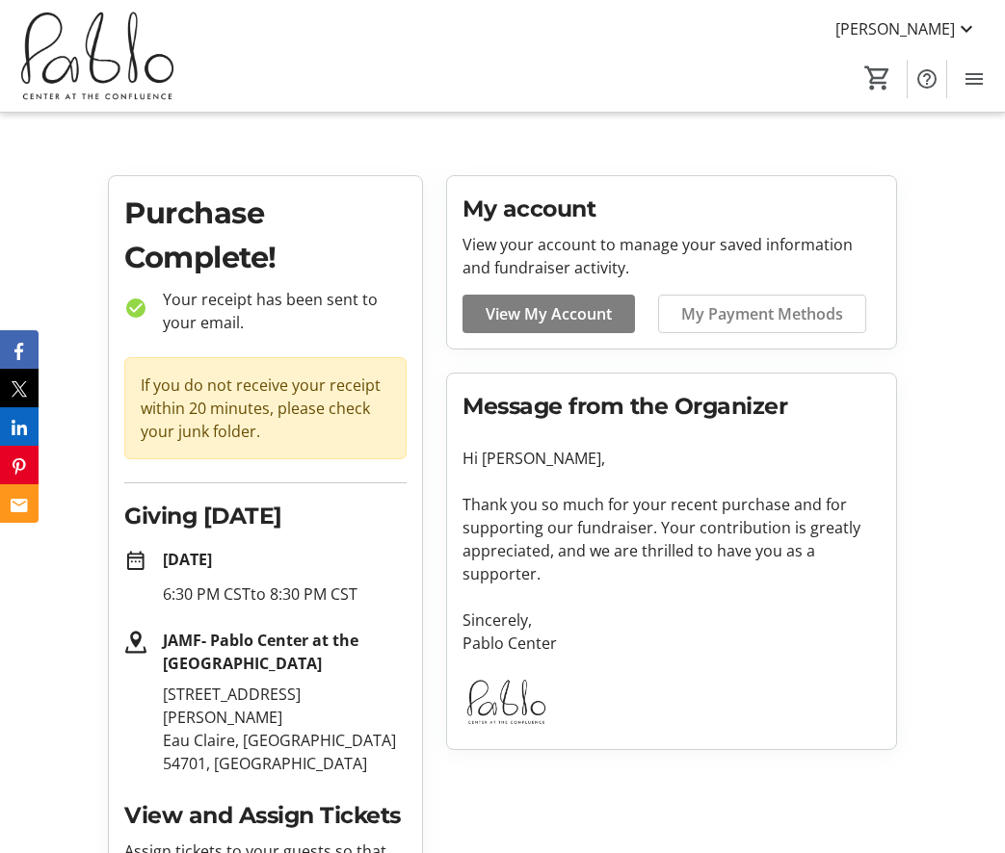
scroll to position [378, 0]
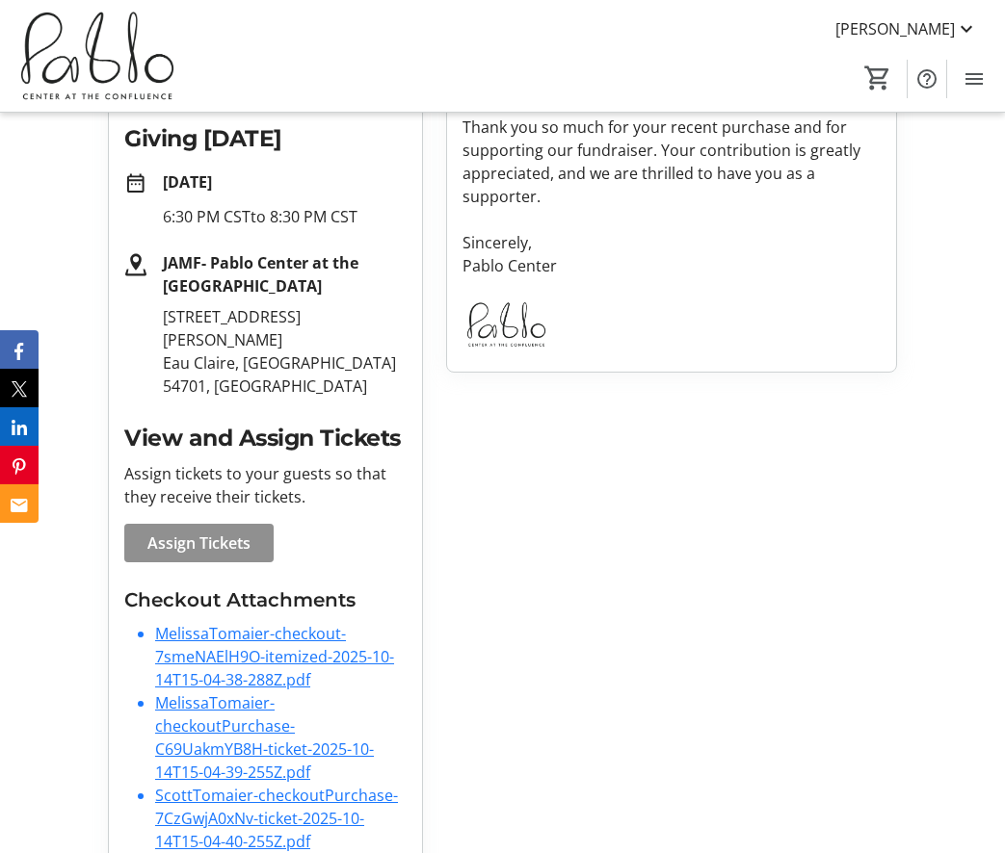
click at [247, 532] on span "Assign Tickets" at bounding box center [198, 543] width 103 height 23
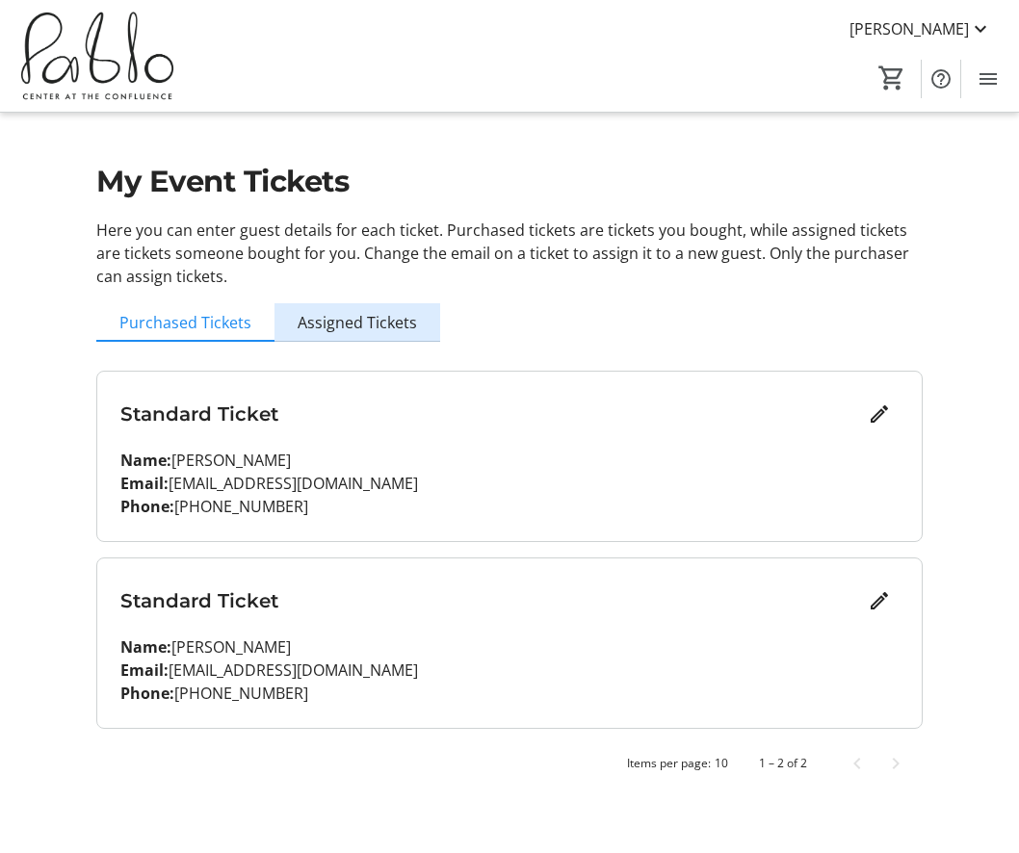
click at [370, 327] on span "Assigned Tickets" at bounding box center [357, 322] width 119 height 15
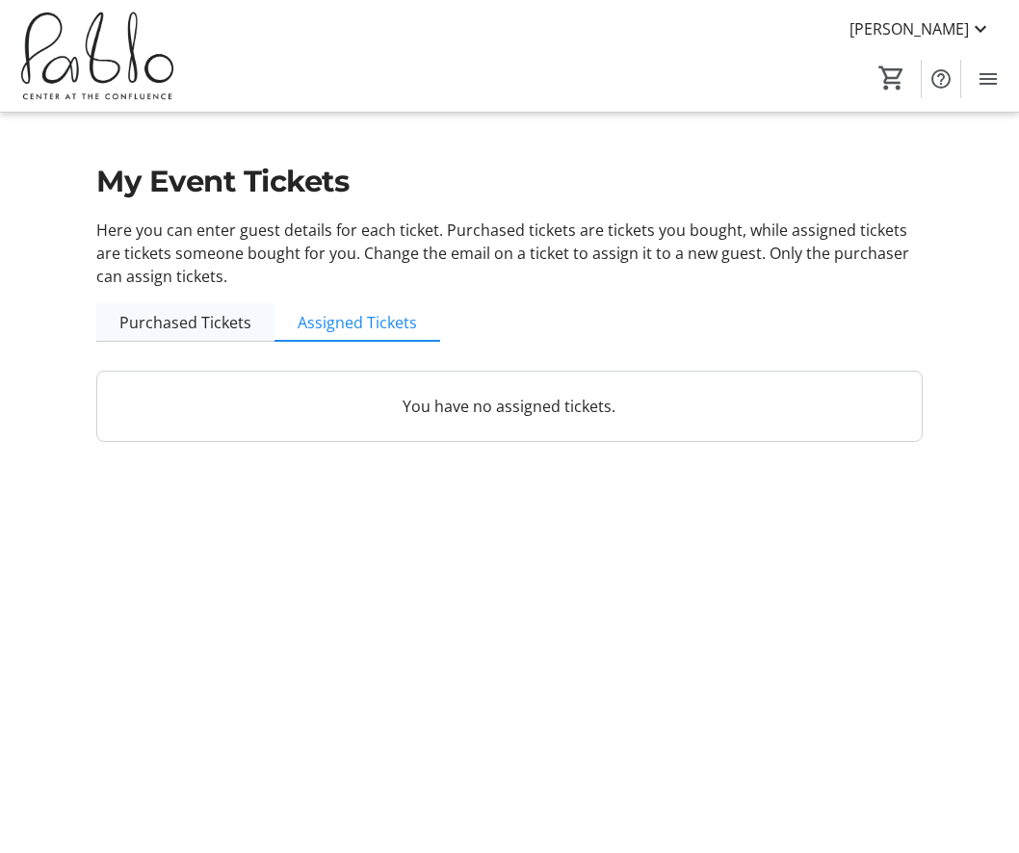
click at [189, 330] on span "Purchased Tickets" at bounding box center [185, 322] width 132 height 15
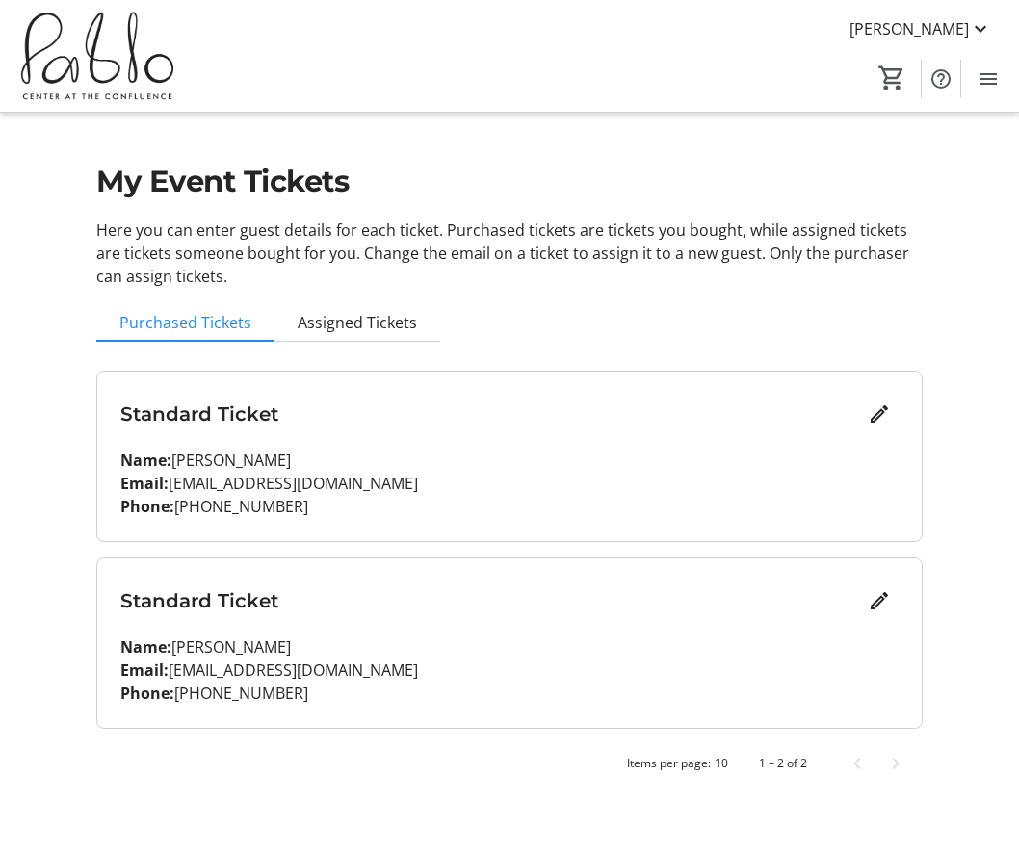
click at [219, 626] on div "Standard Ticket Name: [PERSON_NAME] Email: [EMAIL_ADDRESS][DOMAIN_NAME] Phone: …" at bounding box center [509, 644] width 824 height 170
click at [238, 691] on p "Phone: [PHONE_NUMBER]" at bounding box center [509, 693] width 778 height 23
click at [879, 598] on mat-icon "Edit" at bounding box center [879, 600] width 23 height 23
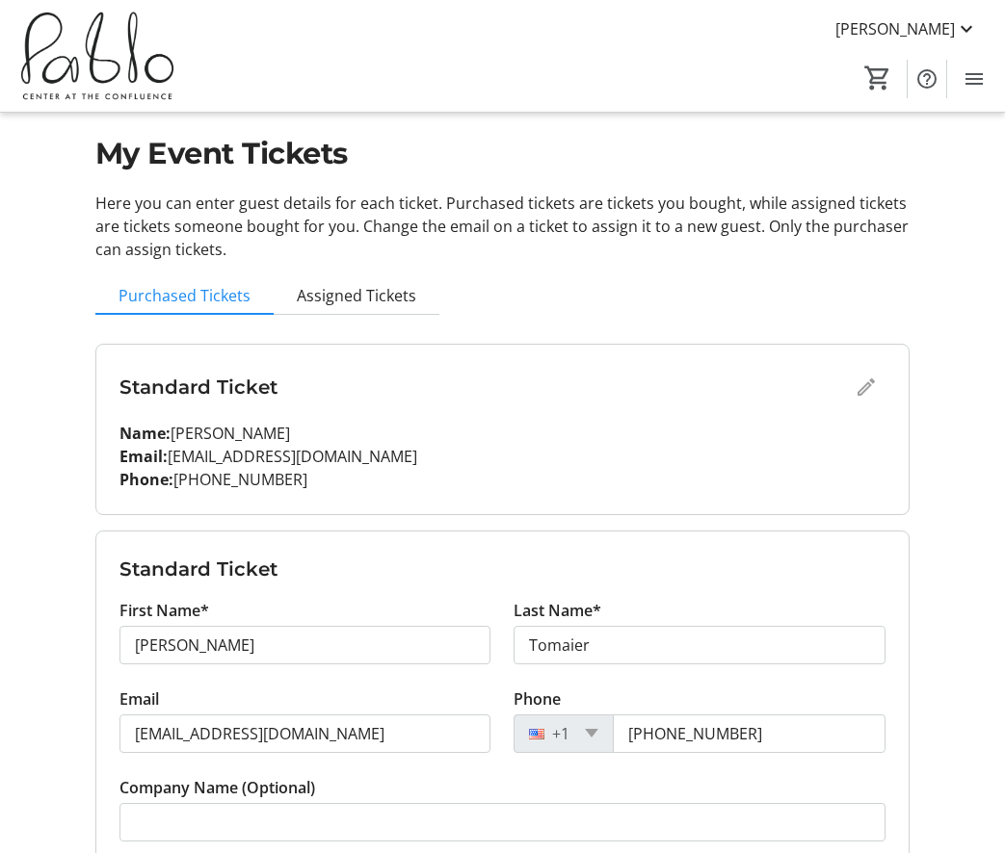
scroll to position [194, 0]
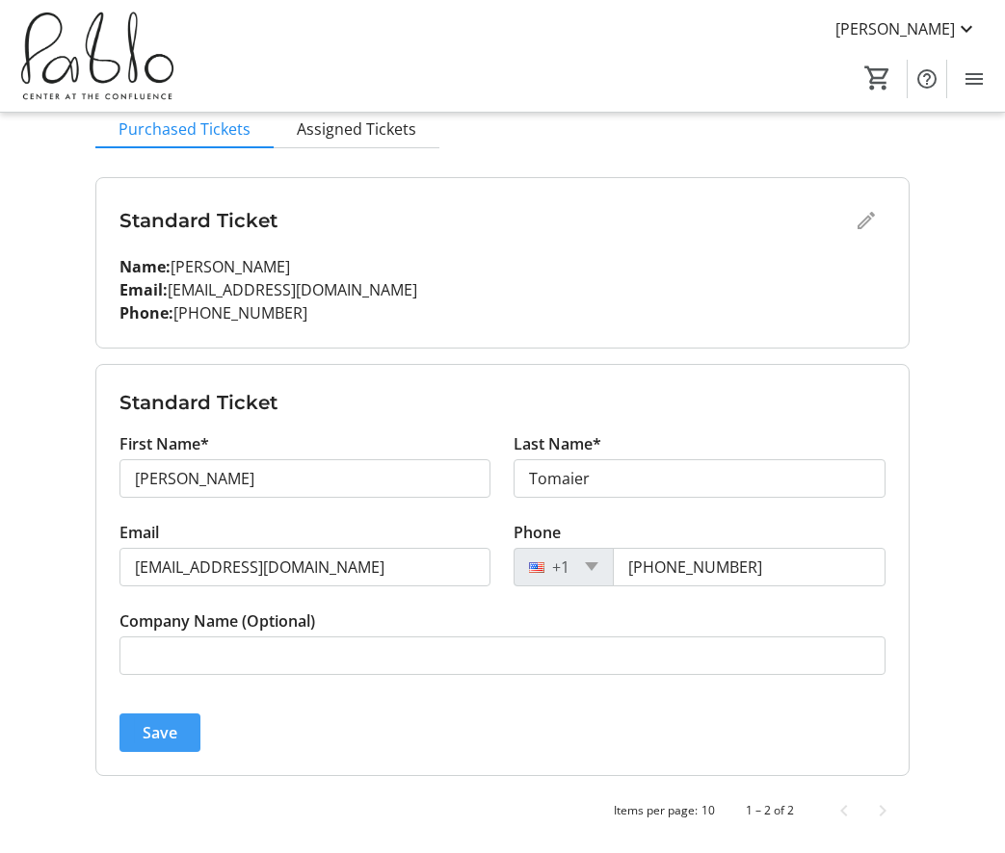
click at [168, 740] on span "Save" at bounding box center [160, 732] width 35 height 23
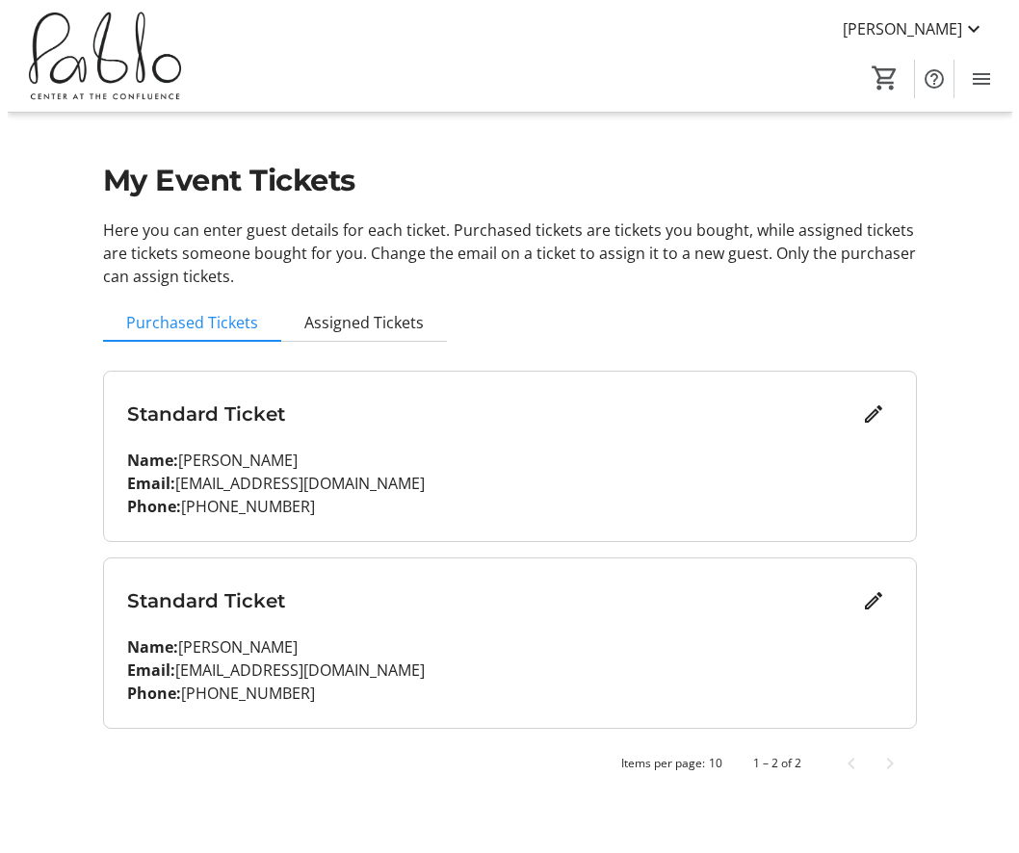
scroll to position [0, 0]
